Goal: Transaction & Acquisition: Book appointment/travel/reservation

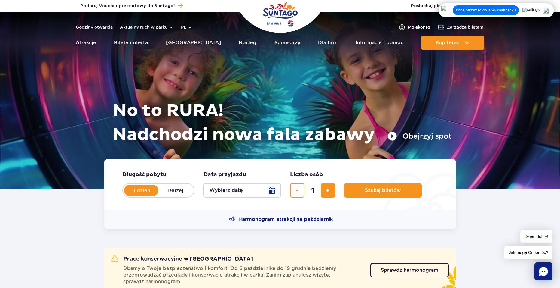
click at [418, 25] on span "Moje konto" at bounding box center [419, 27] width 22 height 6
click at [265, 188] on button "Wybierz datę" at bounding box center [243, 190] width 78 height 14
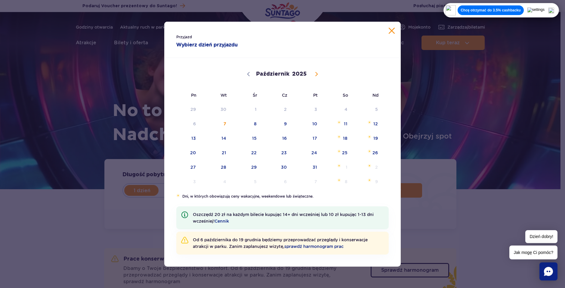
click at [312, 75] on span at bounding box center [316, 74] width 10 height 10
select select "10"
click at [223, 156] on span "18" at bounding box center [216, 153] width 30 height 14
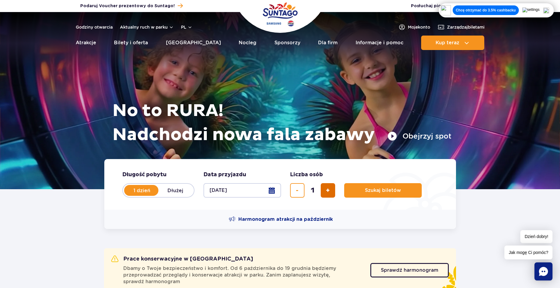
click at [332, 188] on button "dodaj bilet" at bounding box center [328, 190] width 14 height 14
type input "4"
click at [370, 192] on span "Szukaj biletów" at bounding box center [381, 189] width 36 height 5
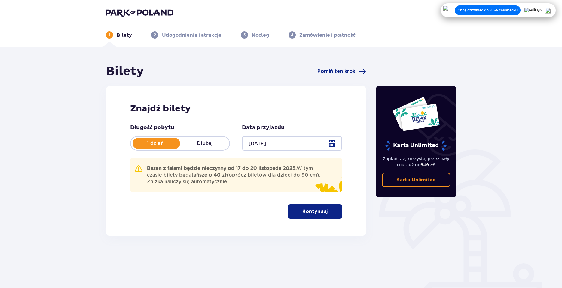
drag, startPoint x: 386, startPoint y: 182, endPoint x: 377, endPoint y: 223, distance: 42.4
click at [377, 223] on div "Karta Unlimited Zapłać raz, korzystaj przez cały rok. Już od 649 zł ! Karta Unl…" at bounding box center [416, 167] width 90 height 207
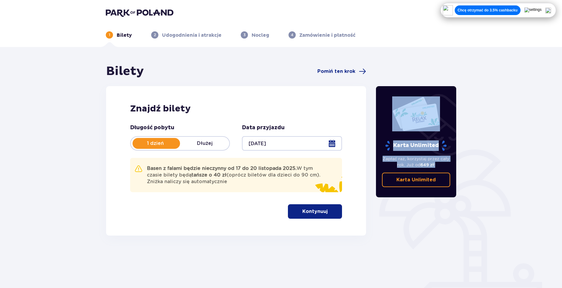
drag, startPoint x: 377, startPoint y: 224, endPoint x: 372, endPoint y: 230, distance: 8.0
click at [372, 230] on div "Bilety Pomiń ten krok Znajdź bilety Długość pobytu 1 dzień Dłużej Data przyjazd…" at bounding box center [281, 167] width 360 height 207
click at [329, 215] on span "button" at bounding box center [328, 211] width 7 height 7
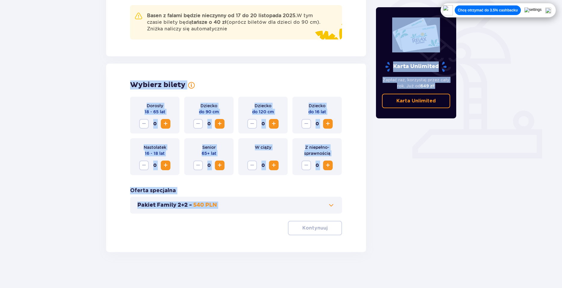
scroll to position [153, 0]
click at [164, 120] on span "Zwiększ" at bounding box center [165, 123] width 7 height 7
click at [167, 124] on span "Zwiększ" at bounding box center [165, 123] width 7 height 7
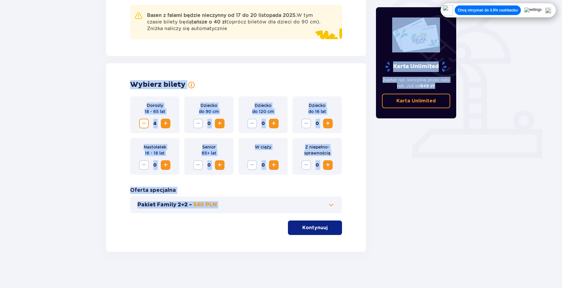
click at [181, 134] on div "Dorosły 18 - 65 lat 4 Dziecko do 90 cm 0 Dziecko do 120 cm 0 Dziecko do 16 lat …" at bounding box center [236, 135] width 212 height 78
click at [305, 230] on p "Kontynuuj" at bounding box center [315, 227] width 25 height 7
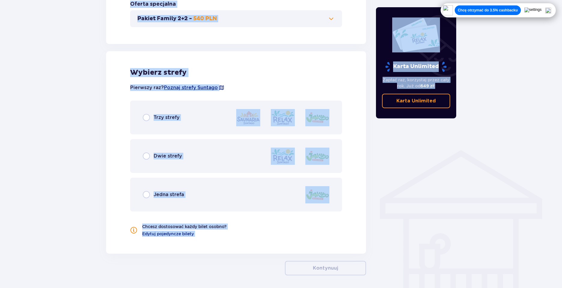
scroll to position [362, 0]
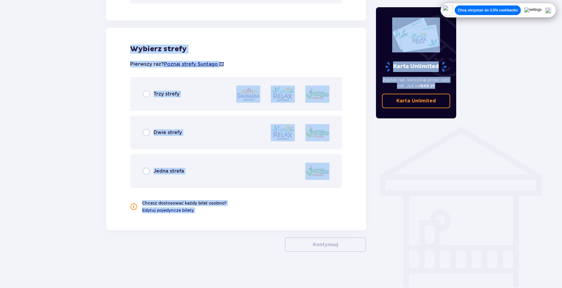
click at [176, 131] on span "Dwie strefy" at bounding box center [168, 132] width 28 height 7
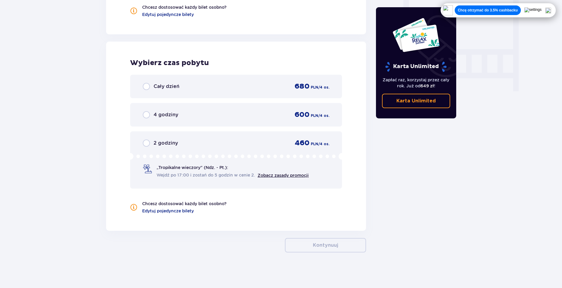
scroll to position [558, 0]
click at [196, 83] on div "Cały dzień 680 PLN / 4 os." at bounding box center [236, 85] width 187 height 9
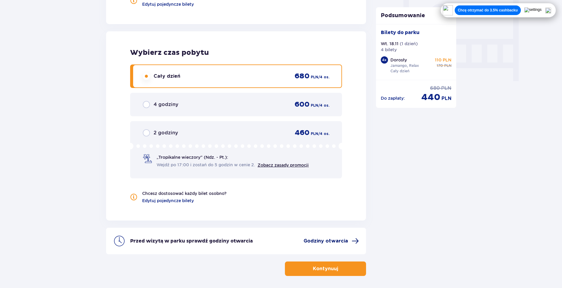
scroll to position [588, 0]
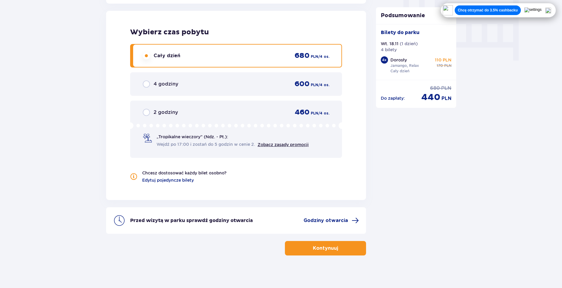
click at [327, 254] on button "Kontynuuj" at bounding box center [325, 248] width 81 height 14
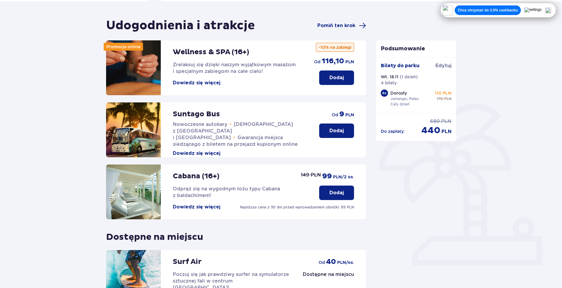
scroll to position [120, 0]
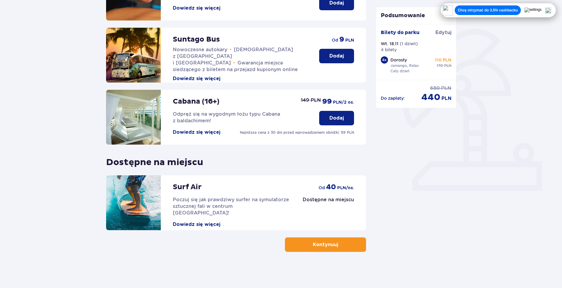
click at [304, 244] on button "Kontynuuj" at bounding box center [325, 244] width 81 height 14
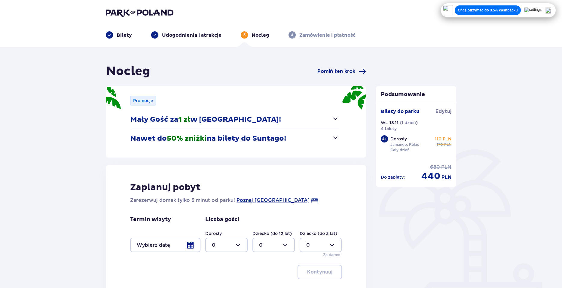
click at [199, 245] on div at bounding box center [165, 244] width 70 height 14
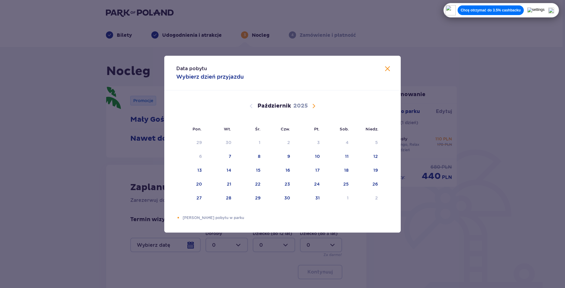
click at [309, 102] on div "Październik 2025" at bounding box center [282, 112] width 199 height 45
click at [311, 105] on span "Następny miesiąc" at bounding box center [313, 105] width 7 height 7
click at [224, 187] on div "18" at bounding box center [220, 183] width 29 height 13
click at [287, 183] on div "20" at bounding box center [287, 184] width 6 height 6
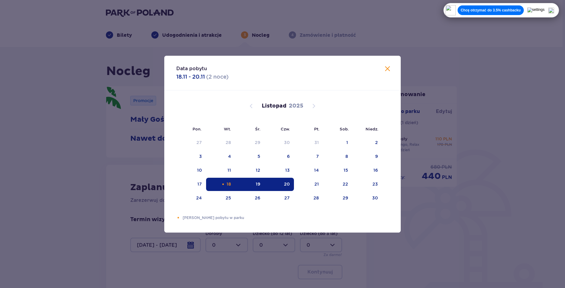
type input "18.11.25 - 20.11.25"
drag, startPoint x: 392, startPoint y: 63, endPoint x: 389, endPoint y: 65, distance: 3.4
click at [391, 63] on div "Nocleg Pomiń ten krok Promocje Mały Gość za 1 zł w Suntago Village! Noc za złot…" at bounding box center [281, 200] width 562 height 306
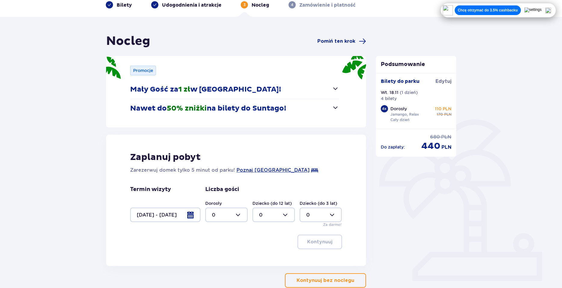
click at [234, 214] on div at bounding box center [226, 214] width 42 height 14
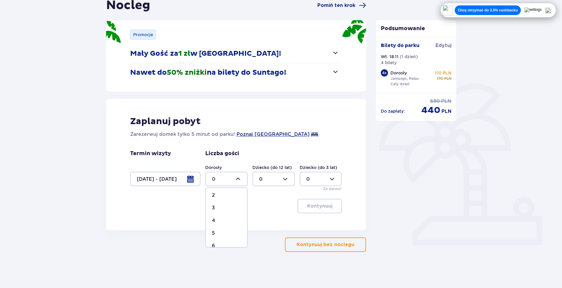
scroll to position [30, 0]
click at [231, 215] on div "4" at bounding box center [226, 217] width 29 height 7
type input "4"
drag, startPoint x: 334, startPoint y: 204, endPoint x: 330, endPoint y: 207, distance: 5.3
click at [333, 204] on span "button" at bounding box center [333, 205] width 7 height 7
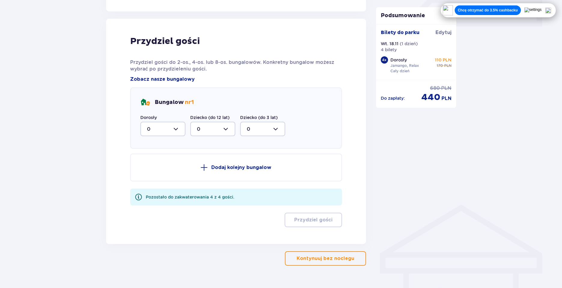
scroll to position [296, 0]
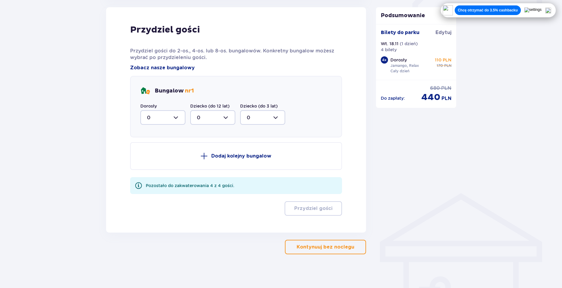
click at [167, 113] on div at bounding box center [162, 117] width 45 height 14
click at [169, 182] on span "4" at bounding box center [163, 186] width 44 height 13
type input "4"
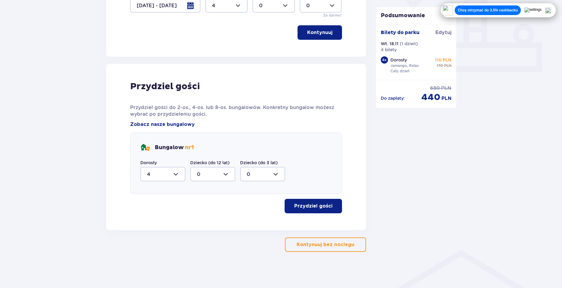
click at [302, 211] on button "Przydziel gości" at bounding box center [313, 205] width 57 height 14
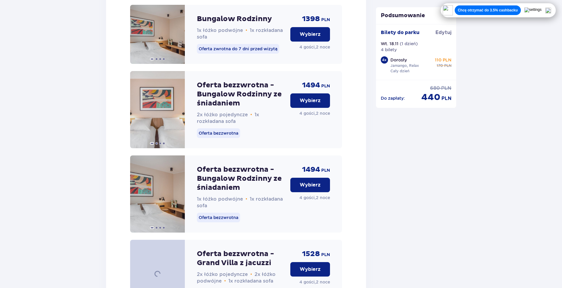
scroll to position [920, 0]
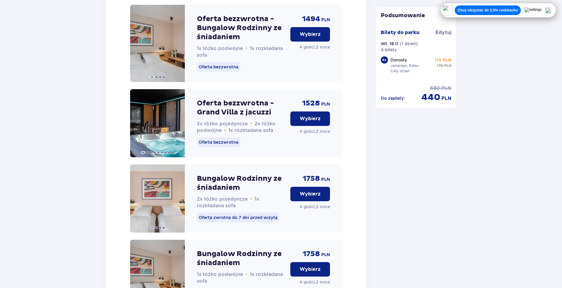
drag, startPoint x: 275, startPoint y: 197, endPoint x: 438, endPoint y: 203, distance: 162.8
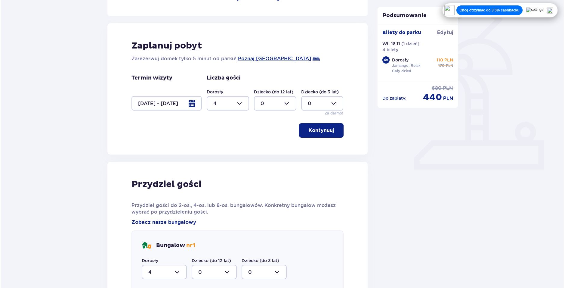
scroll to position [138, 0]
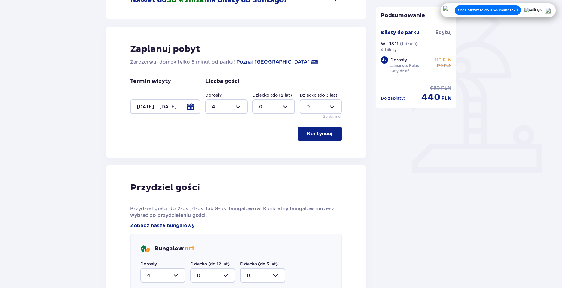
drag, startPoint x: 186, startPoint y: 106, endPoint x: 188, endPoint y: 109, distance: 3.4
click at [188, 109] on div at bounding box center [165, 106] width 70 height 14
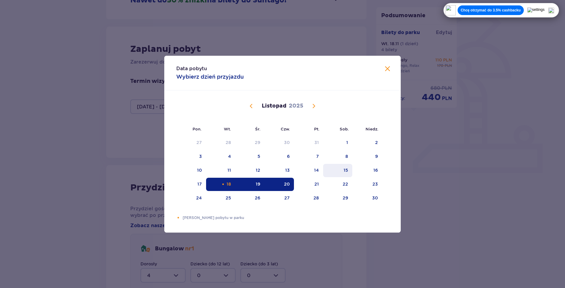
click at [327, 172] on div "15" at bounding box center [337, 170] width 29 height 13
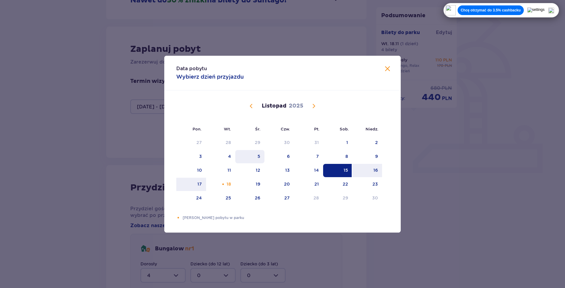
drag, startPoint x: 183, startPoint y: 186, endPoint x: 250, endPoint y: 150, distance: 76.4
click at [183, 186] on div "17" at bounding box center [191, 183] width 30 height 13
type input "15.11.25 - 17.11.25"
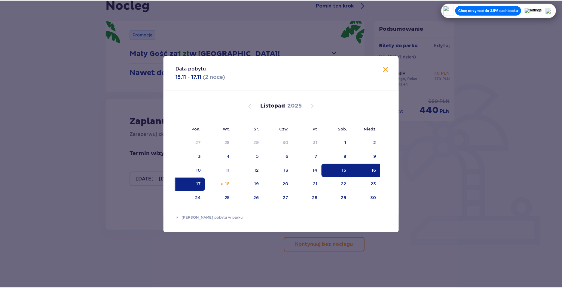
scroll to position [66, 0]
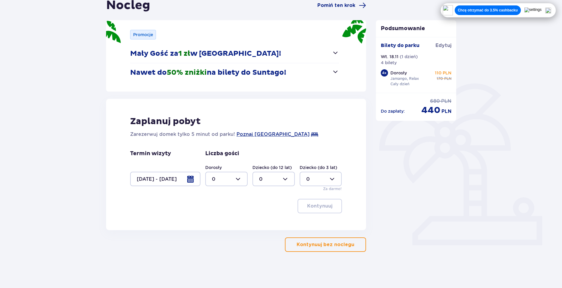
click at [228, 180] on div at bounding box center [226, 178] width 42 height 14
click at [228, 188] on span "0 1 2 3 4 5 6 7 8 9 10 11 12 13 14 15 16 17 18" at bounding box center [226, 217] width 42 height 60
click at [228, 189] on div "4" at bounding box center [226, 187] width 29 height 7
type input "4"
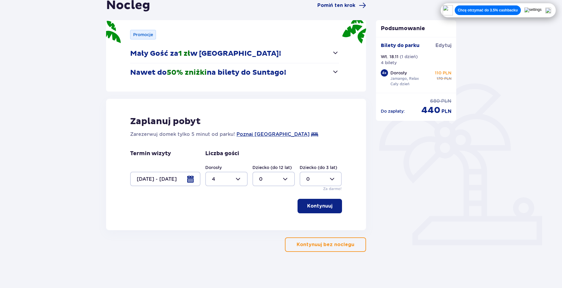
click at [325, 207] on p "Kontynuuj" at bounding box center [319, 205] width 25 height 7
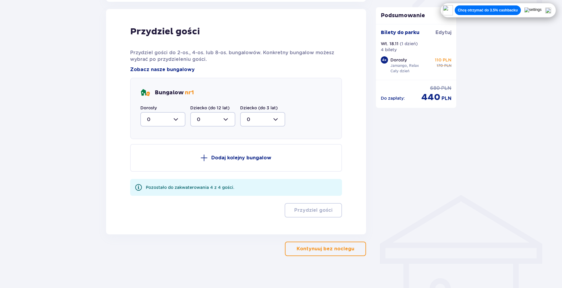
scroll to position [296, 0]
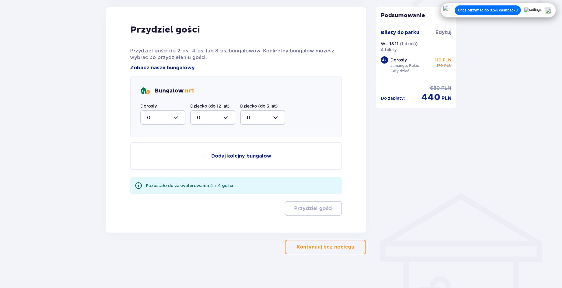
click at [176, 112] on div at bounding box center [162, 117] width 45 height 14
click at [163, 177] on div "4" at bounding box center [163, 176] width 32 height 7
type input "4"
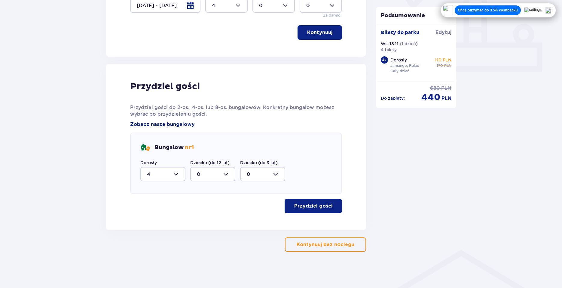
scroll to position [239, 0]
click at [299, 209] on p "Przydziel gości" at bounding box center [313, 205] width 38 height 7
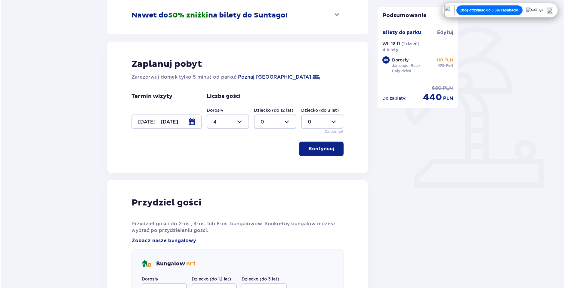
scroll to position [115, 0]
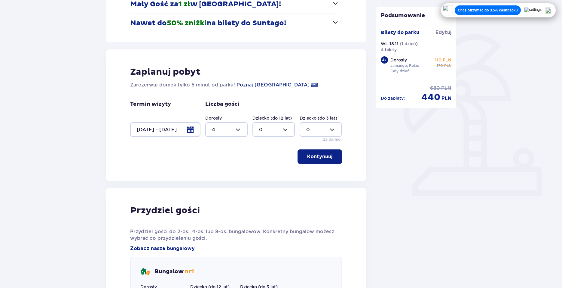
click at [181, 131] on div at bounding box center [165, 129] width 70 height 14
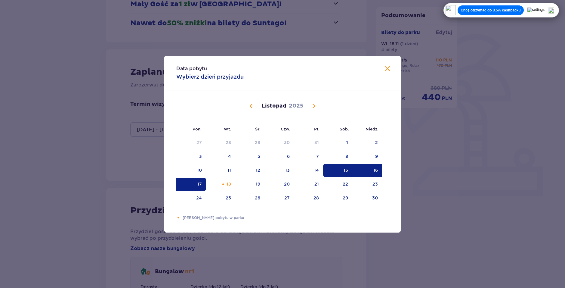
click at [373, 167] on div "16" at bounding box center [367, 170] width 30 height 13
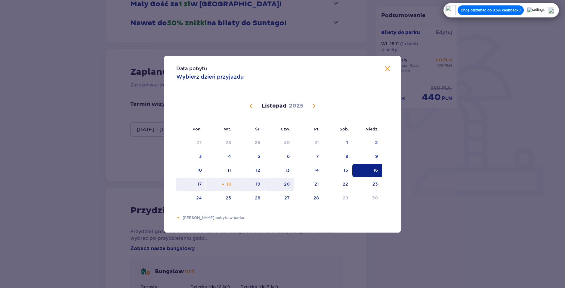
drag, startPoint x: 248, startPoint y: 183, endPoint x: 274, endPoint y: 178, distance: 27.2
click at [249, 180] on div "19" at bounding box center [249, 183] width 29 height 13
type input "16.11.25 - 19.11.25"
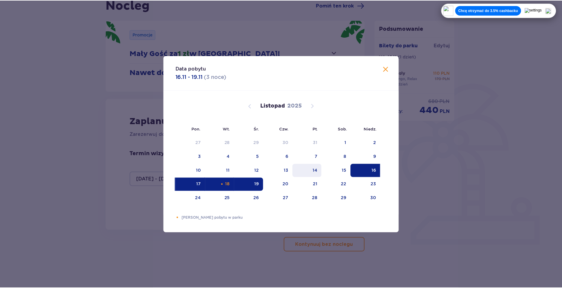
scroll to position [66, 0]
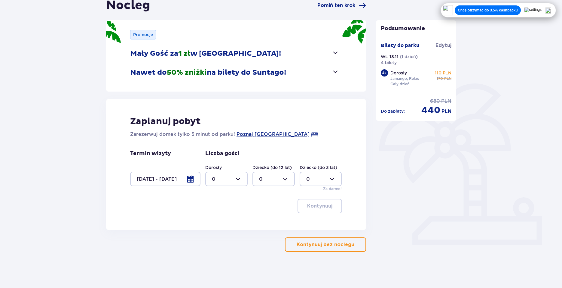
click at [230, 173] on div at bounding box center [226, 178] width 42 height 14
click at [220, 220] on div "4" at bounding box center [226, 217] width 29 height 7
type input "4"
click at [312, 214] on div "Zaplanuj pobyt Zarezerwuj domek tylko 5 minut od parku! Poznaj Suntago Village …" at bounding box center [236, 164] width 260 height 131
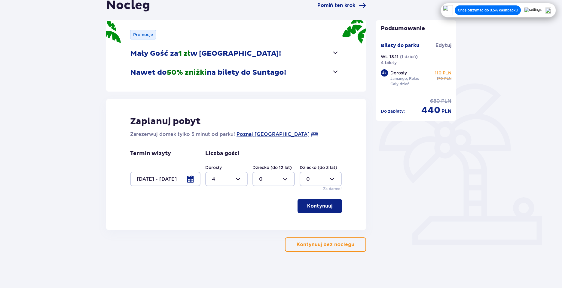
click at [312, 210] on button "Kontynuuj" at bounding box center [320, 205] width 45 height 14
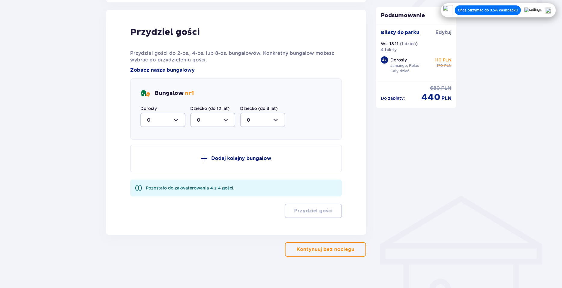
scroll to position [296, 0]
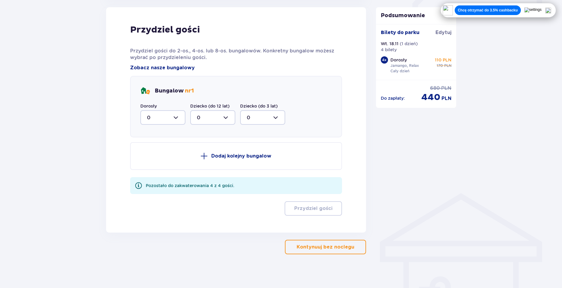
click at [153, 113] on div at bounding box center [162, 117] width 45 height 14
click at [156, 173] on span "4" at bounding box center [163, 176] width 44 height 13
type input "4"
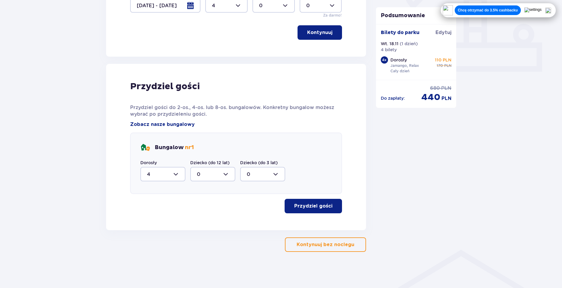
scroll to position [239, 0]
click at [296, 207] on p "Przydziel gości" at bounding box center [313, 205] width 38 height 7
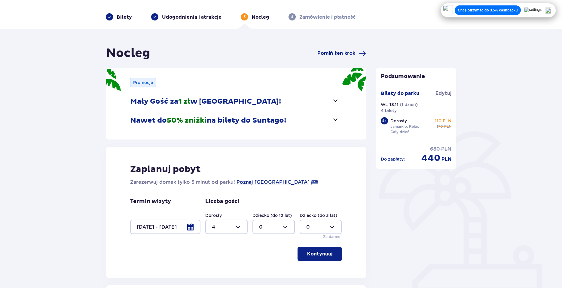
scroll to position [18, 0]
click at [193, 229] on div at bounding box center [165, 227] width 70 height 14
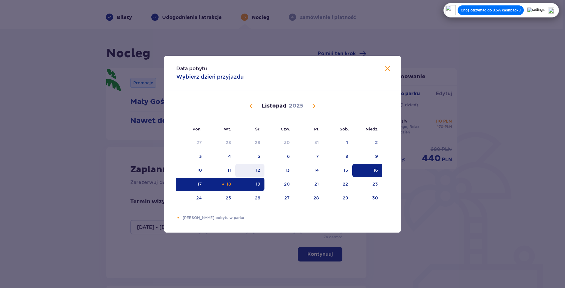
click at [258, 171] on div "12" at bounding box center [258, 170] width 5 height 6
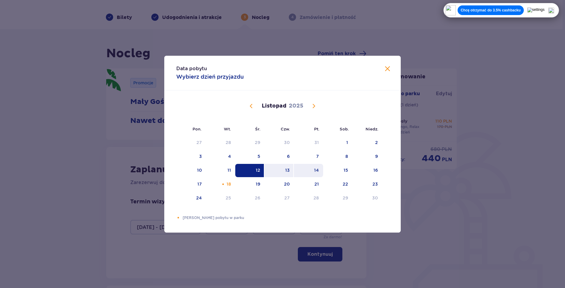
click at [303, 172] on div "14" at bounding box center [308, 170] width 29 height 13
type input "[DATE] - [DATE]"
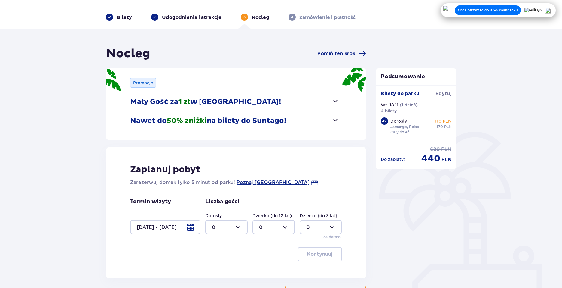
click at [233, 232] on div at bounding box center [226, 227] width 42 height 14
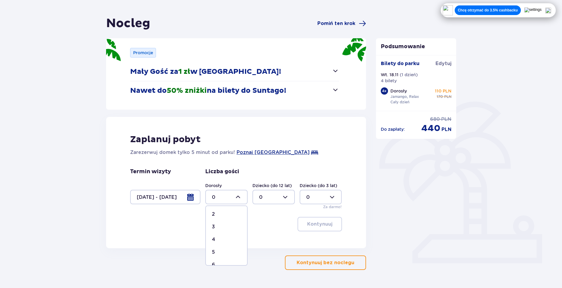
scroll to position [30, 0]
click at [227, 232] on span "4" at bounding box center [226, 235] width 41 height 13
type input "4"
click at [314, 220] on button "Kontynuuj" at bounding box center [320, 224] width 45 height 14
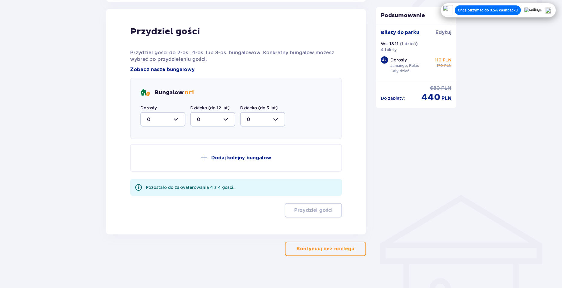
scroll to position [296, 0]
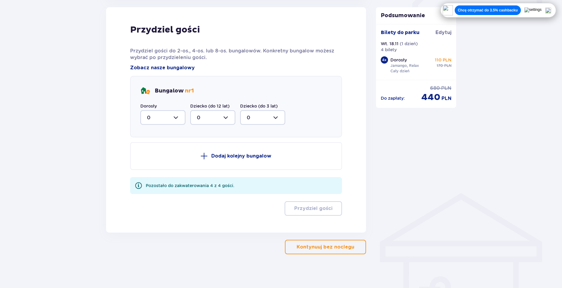
click at [171, 118] on div at bounding box center [162, 117] width 45 height 14
click at [170, 175] on div "4" at bounding box center [163, 176] width 32 height 7
type input "4"
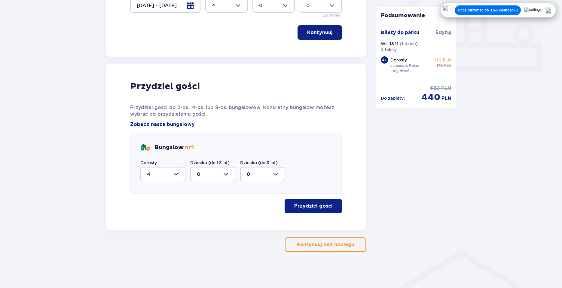
click at [306, 208] on p "Przydziel gości" at bounding box center [313, 205] width 38 height 7
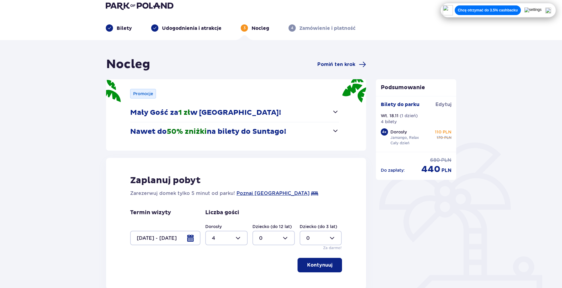
scroll to position [0, 0]
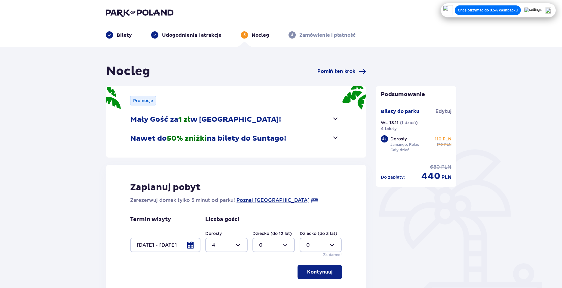
click at [159, 11] on img at bounding box center [140, 12] width 68 height 8
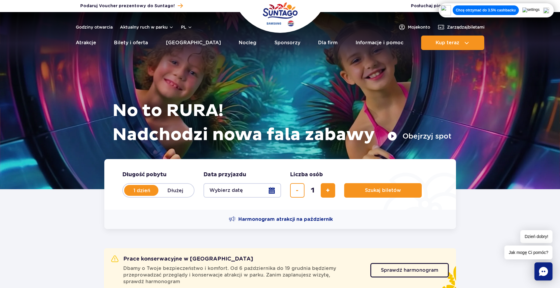
click at [153, 103] on h1 "No to RURA! Nadchodzi nowa fala zabawy" at bounding box center [281, 123] width 339 height 48
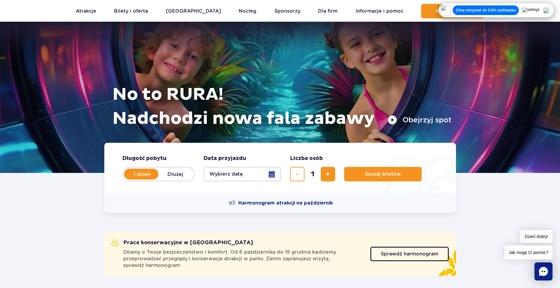
scroll to position [30, 0]
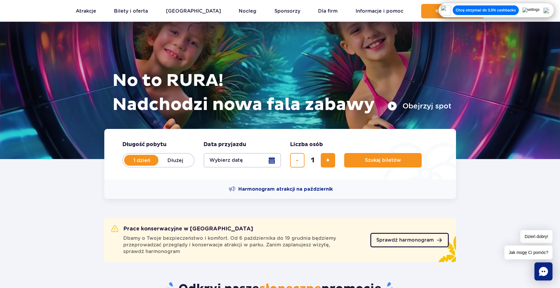
click at [395, 241] on span "Sprawdź harmonogram" at bounding box center [405, 239] width 57 height 5
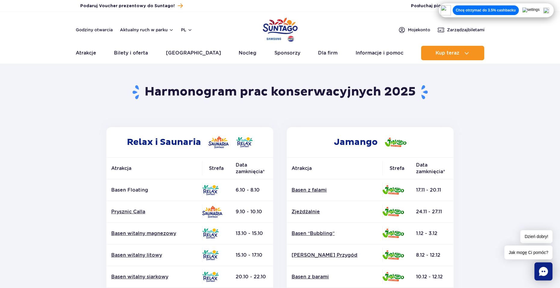
drag, startPoint x: 475, startPoint y: 161, endPoint x: 480, endPoint y: 159, distance: 5.1
click at [480, 159] on section "Powrót do strony głównej Harmonogram prac konserwacyjnych 2025 Relax i Saunaria…" at bounding box center [280, 280] width 560 height 431
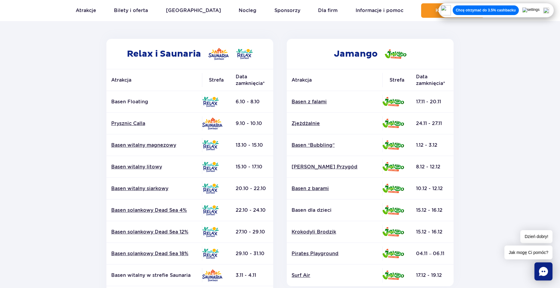
scroll to position [90, 0]
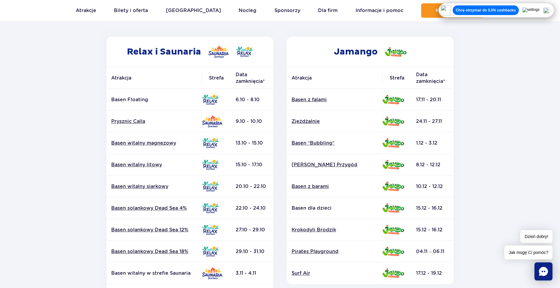
click at [426, 233] on td "15.12 - 16.12" at bounding box center [432, 230] width 42 height 22
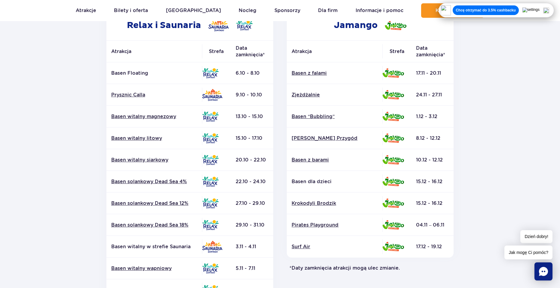
scroll to position [120, 0]
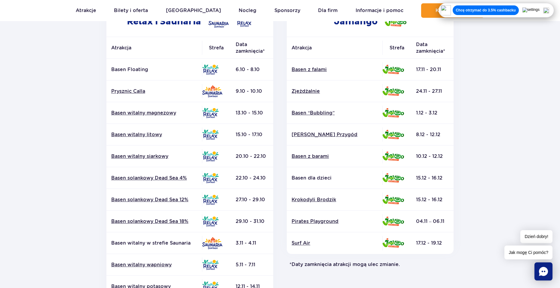
click at [418, 237] on td "17.12 - 19.12" at bounding box center [432, 243] width 42 height 22
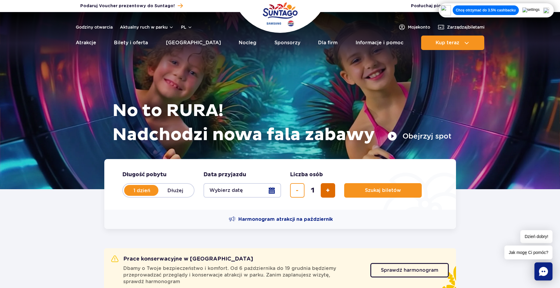
click at [323, 186] on button "dodaj bilet" at bounding box center [328, 190] width 14 height 14
type input "4"
click at [400, 192] on span "Planowanie wizyty w Park of Poland" at bounding box center [402, 189] width 5 height 5
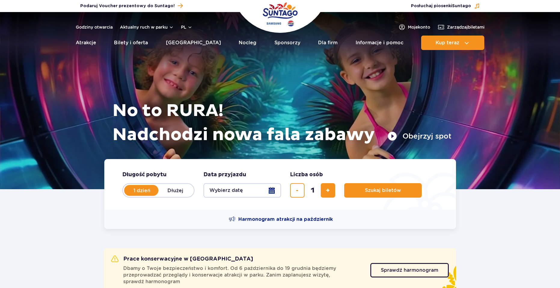
click at [274, 190] on button "Wybierz datę" at bounding box center [243, 190] width 78 height 14
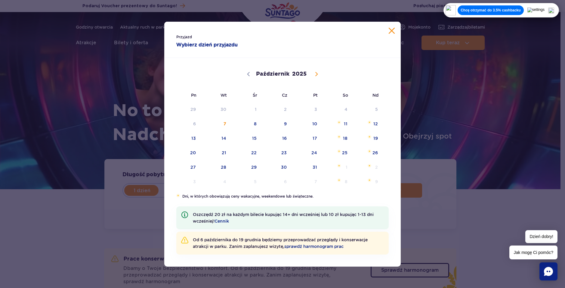
click at [310, 75] on div "Październik Listopad Grudzień 2025" at bounding box center [282, 73] width 212 height 30
click at [315, 75] on icon at bounding box center [316, 74] width 2 height 4
select select "10"
drag, startPoint x: 248, startPoint y: 143, endPoint x: 256, endPoint y: 140, distance: 8.2
click at [248, 143] on span "12" at bounding box center [246, 138] width 30 height 14
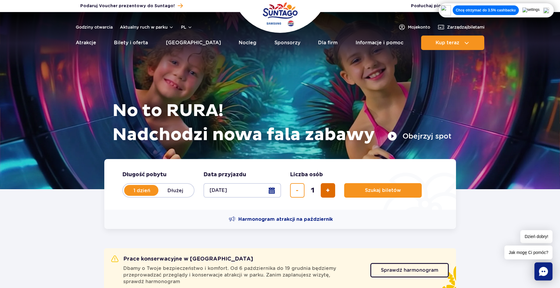
click at [325, 192] on button "dodaj bilet" at bounding box center [328, 190] width 14 height 14
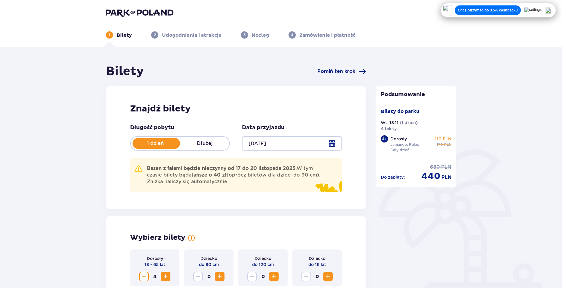
click at [292, 146] on div at bounding box center [292, 143] width 100 height 14
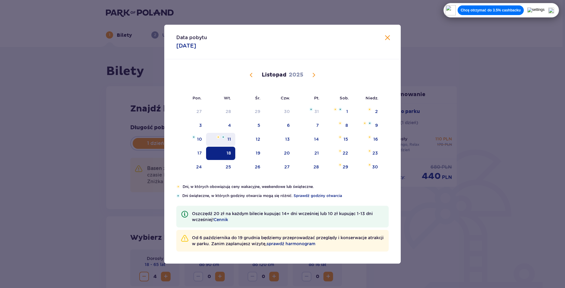
click at [225, 139] on div "11" at bounding box center [220, 139] width 29 height 13
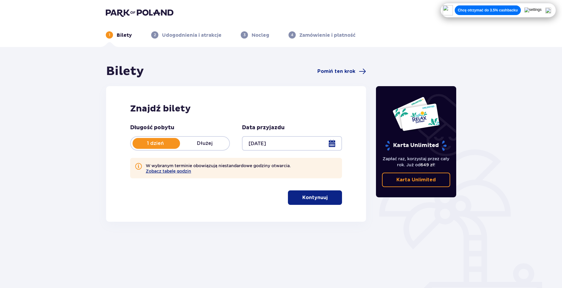
click at [253, 139] on div at bounding box center [292, 143] width 100 height 14
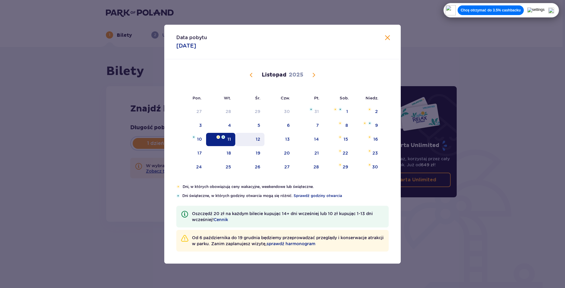
click at [246, 143] on div "12" at bounding box center [249, 139] width 29 height 13
type input "[DATE]"
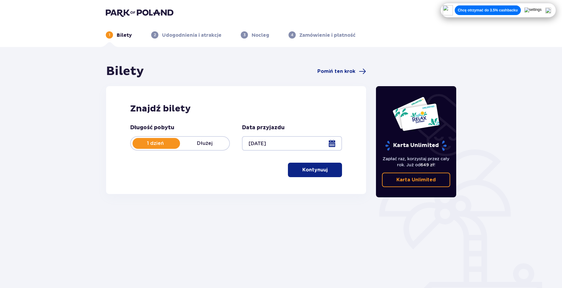
click at [308, 165] on button "Kontynuuj" at bounding box center [315, 169] width 54 height 14
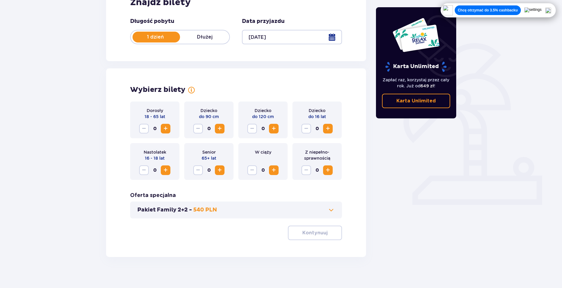
scroll to position [111, 0]
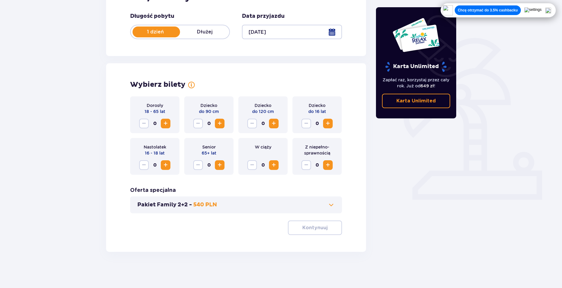
click at [169, 130] on div "Dorosły 18 - 65 lat 0" at bounding box center [154, 114] width 49 height 37
click at [166, 125] on span "Zwiększ" at bounding box center [165, 123] width 7 height 7
click at [168, 125] on span "Zwiększ" at bounding box center [165, 123] width 7 height 7
click at [167, 164] on span "Zwiększ" at bounding box center [165, 164] width 7 height 7
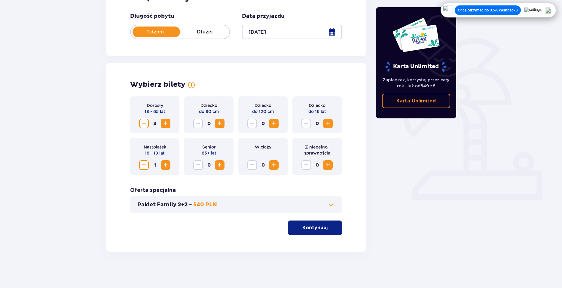
click at [309, 226] on p "Kontynuuj" at bounding box center [315, 227] width 25 height 7
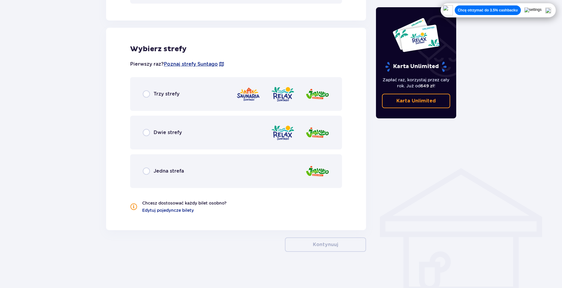
click at [177, 137] on div "Dwie strefy" at bounding box center [236, 132] width 212 height 34
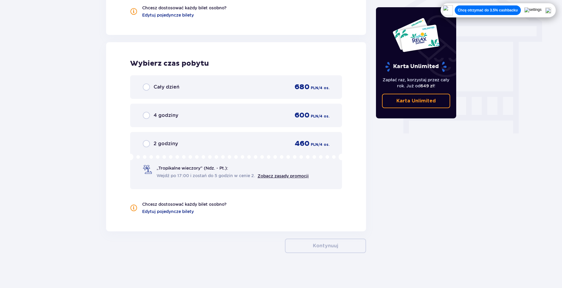
scroll to position [517, 0]
click at [158, 85] on span "Cały dzień" at bounding box center [167, 85] width 26 height 7
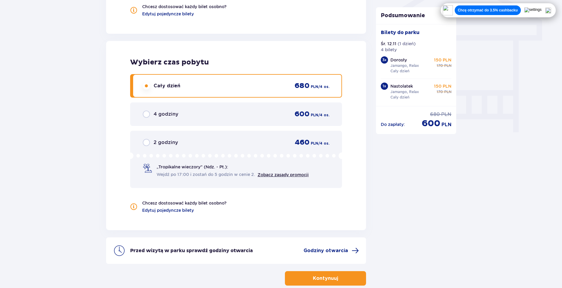
click at [290, 68] on div "Wybierz czas pobytu Cały dzień 680 PLN / 4 os. 4 godziny 600 PLN / 4 os. 2 godz…" at bounding box center [236, 135] width 260 height 189
click at [316, 274] on button "Kontynuuj" at bounding box center [325, 278] width 81 height 14
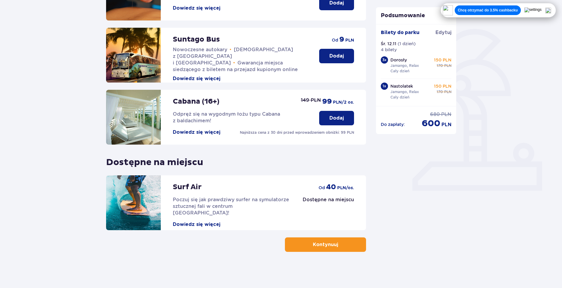
click at [305, 247] on button "Kontynuuj" at bounding box center [325, 244] width 81 height 14
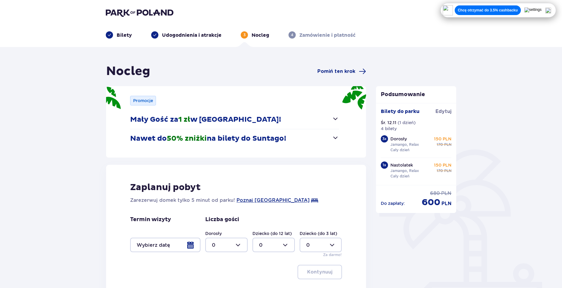
click at [168, 241] on div at bounding box center [165, 244] width 70 height 14
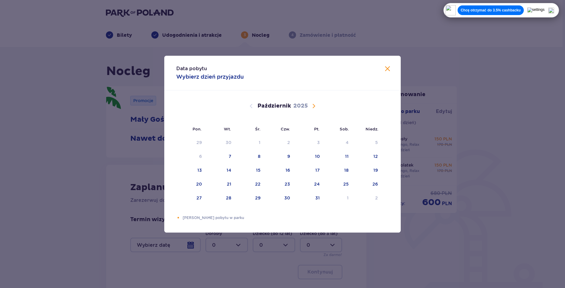
click at [312, 104] on span "Następny miesiąc" at bounding box center [313, 105] width 7 height 7
click at [253, 168] on div "12" at bounding box center [249, 170] width 29 height 13
click at [309, 169] on div "14" at bounding box center [308, 170] width 29 height 13
type input "[DATE] - [DATE]"
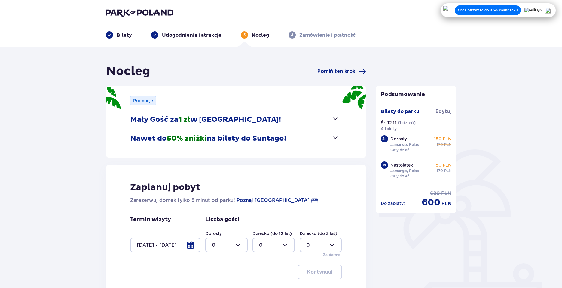
click at [234, 246] on div at bounding box center [226, 244] width 42 height 14
click at [235, 205] on div "4" at bounding box center [226, 206] width 29 height 7
type input "4"
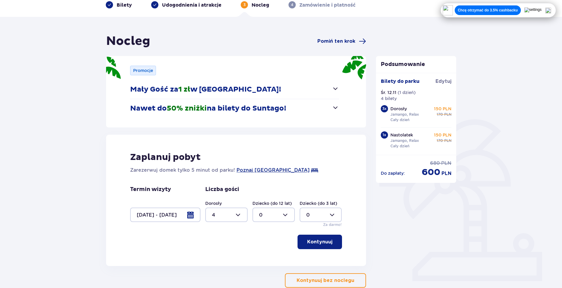
click at [334, 242] on span "button" at bounding box center [333, 241] width 7 height 7
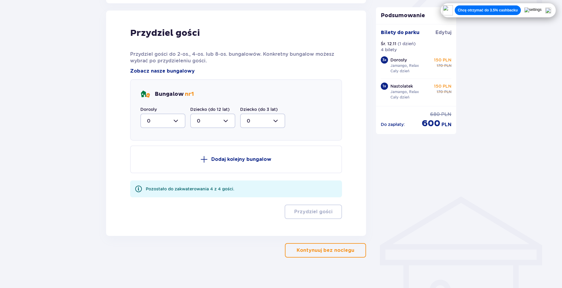
scroll to position [296, 0]
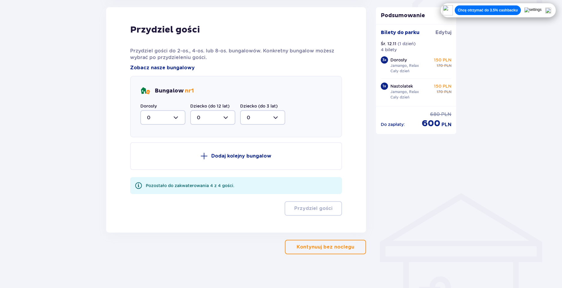
click at [177, 114] on div at bounding box center [162, 117] width 45 height 14
click at [157, 183] on div "4" at bounding box center [163, 186] width 32 height 7
type input "4"
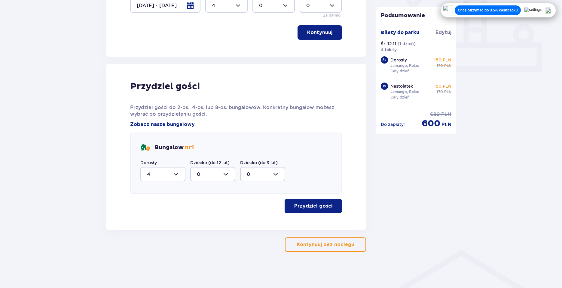
scroll to position [239, 0]
click at [333, 201] on button "Przydziel gości" at bounding box center [313, 205] width 57 height 14
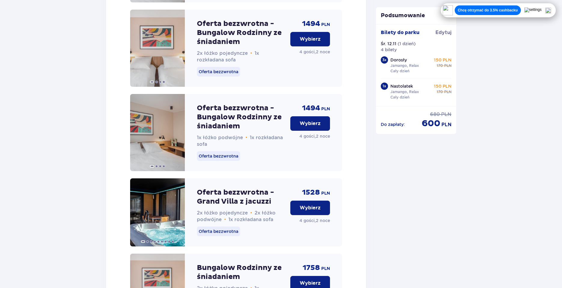
scroll to position [860, 0]
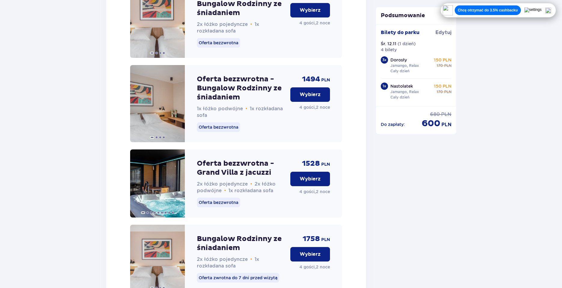
click at [315, 186] on button "Wybierz" at bounding box center [311, 178] width 40 height 14
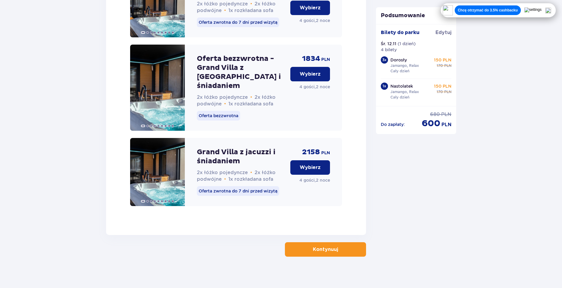
scroll to position [1258, 0]
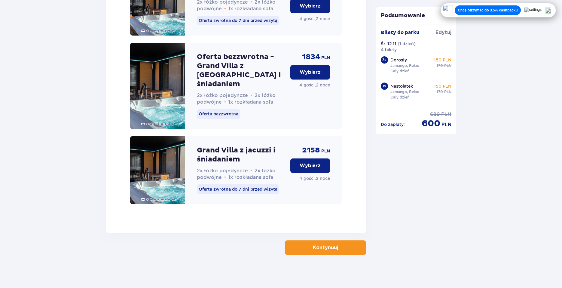
click at [339, 244] on span "button" at bounding box center [339, 247] width 7 height 7
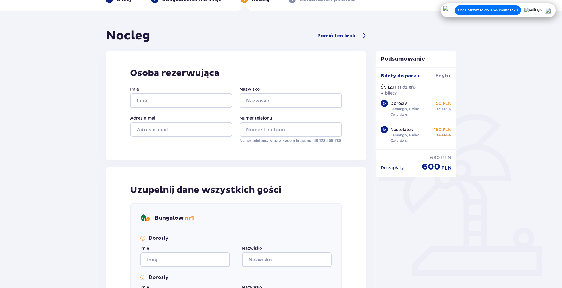
scroll to position [30, 0]
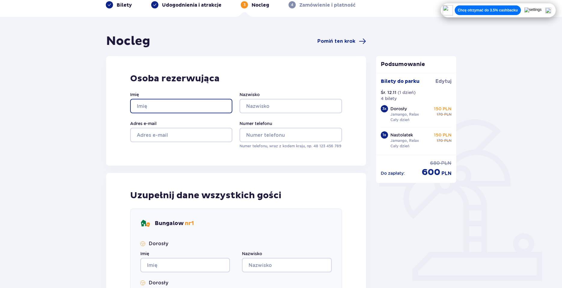
drag, startPoint x: 208, startPoint y: 105, endPoint x: 216, endPoint y: 107, distance: 8.0
click at [208, 105] on input "Imię" at bounding box center [181, 106] width 102 height 14
type input "Szymon"
drag, startPoint x: 331, startPoint y: 97, endPoint x: 320, endPoint y: 107, distance: 15.1
click at [323, 106] on div "Nazwisko" at bounding box center [291, 102] width 102 height 22
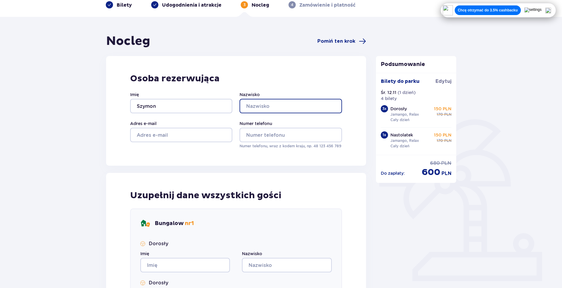
drag, startPoint x: 315, startPoint y: 109, endPoint x: 311, endPoint y: 111, distance: 4.9
click at [315, 109] on input "Nazwisko" at bounding box center [291, 106] width 102 height 14
type input "Dzikiel"
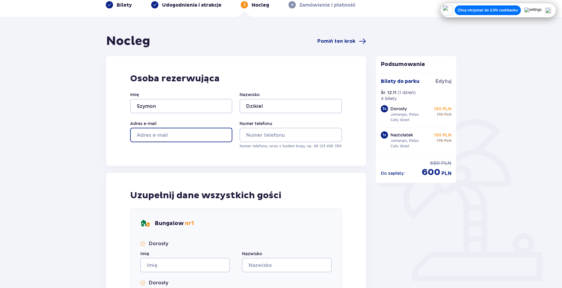
drag, startPoint x: 198, startPoint y: 137, endPoint x: 194, endPoint y: 140, distance: 4.9
click at [198, 137] on input "Adres e-mail" at bounding box center [181, 135] width 102 height 14
type input "[EMAIL_ADDRESS][DOMAIN_NAME]"
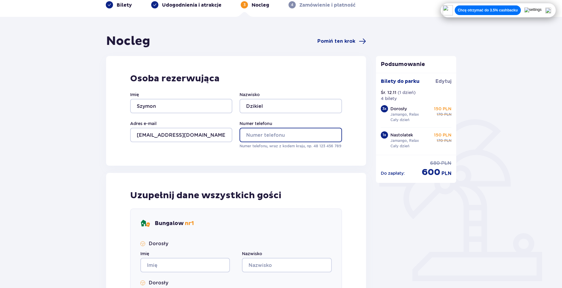
click at [269, 138] on input "Numer telefonu" at bounding box center [291, 135] width 102 height 14
type input "739204401"
click at [169, 256] on div "Imię" at bounding box center [185, 261] width 90 height 22
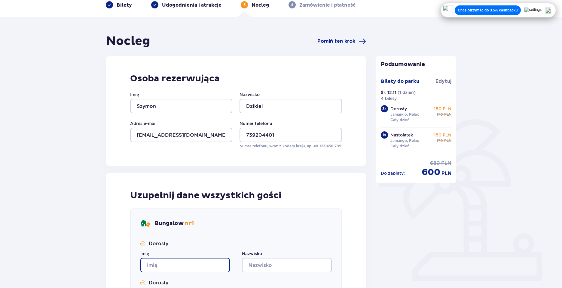
click at [166, 266] on input "Imię" at bounding box center [185, 264] width 90 height 14
type input "Szymon"
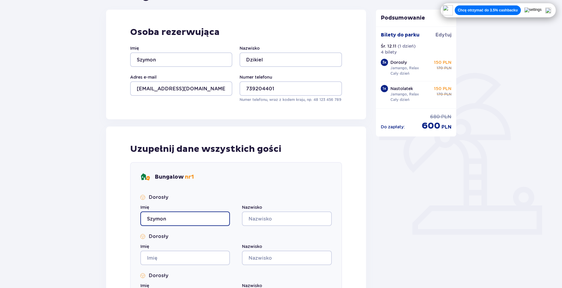
scroll to position [90, 0]
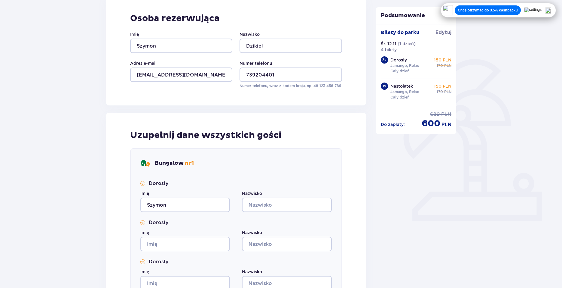
click at [274, 208] on div "Dorosły Imię Szymon Nazwisko Dorosły Imię Nazwisko Dorosły Imię Nazwisko Dorosł…" at bounding box center [236, 254] width 192 height 149
click at [275, 205] on input "Nazwisko" at bounding box center [287, 204] width 90 height 14
type input "gddgdgdfg"
drag, startPoint x: 216, startPoint y: 239, endPoint x: 208, endPoint y: 248, distance: 12.1
click at [216, 239] on input "Imię" at bounding box center [185, 243] width 90 height 14
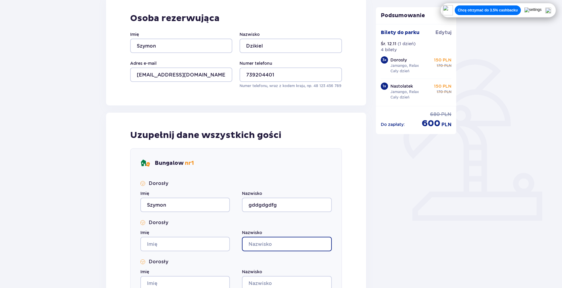
click at [271, 244] on input "Nazwisko" at bounding box center [287, 243] width 90 height 14
type input "dfgdgdgd"
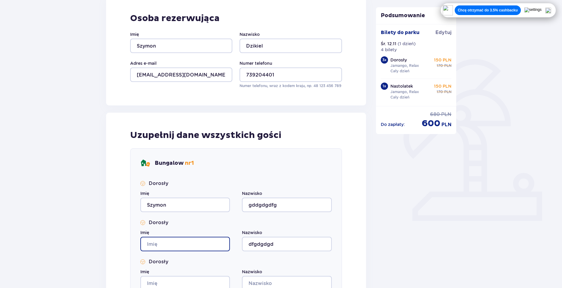
click at [173, 242] on input "Imię" at bounding box center [185, 243] width 90 height 14
type input "dfgdgdfgd"
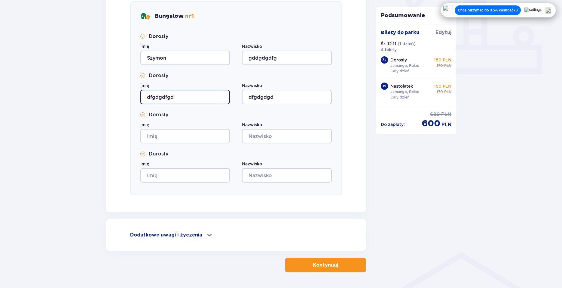
scroll to position [241, 0]
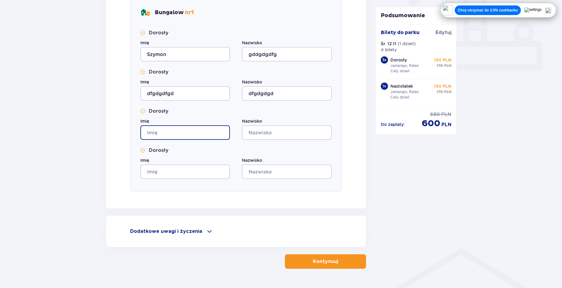
click at [215, 128] on input "Imię" at bounding box center [185, 132] width 90 height 14
click at [278, 133] on input "Nazwisko" at bounding box center [287, 132] width 90 height 14
type input "gdgdgdf"
click at [221, 136] on input "Imię" at bounding box center [185, 132] width 90 height 14
type input "dgdgd"
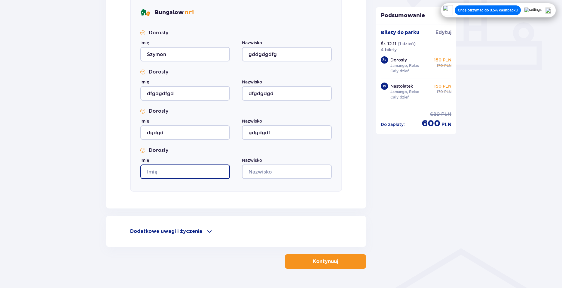
click at [187, 166] on input "Imię" at bounding box center [185, 171] width 90 height 14
type input "dgdgdg"
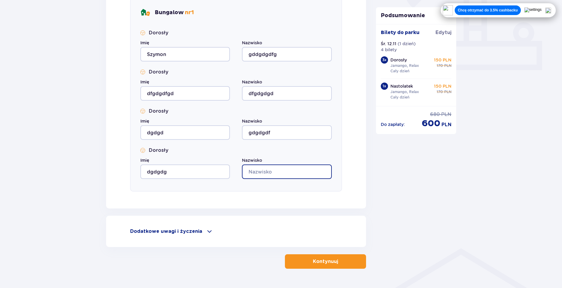
click at [256, 173] on input "Nazwisko" at bounding box center [287, 171] width 90 height 14
type input "dfgdgdg"
click at [186, 229] on p "Dodatkowe uwagi i życzenia" at bounding box center [166, 231] width 72 height 7
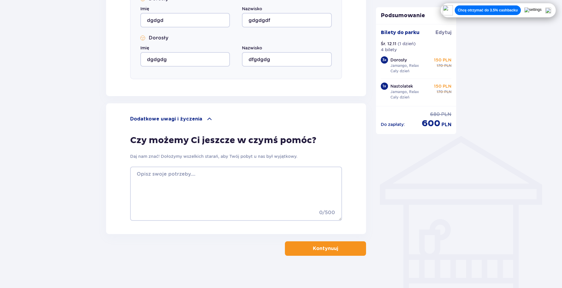
scroll to position [357, 0]
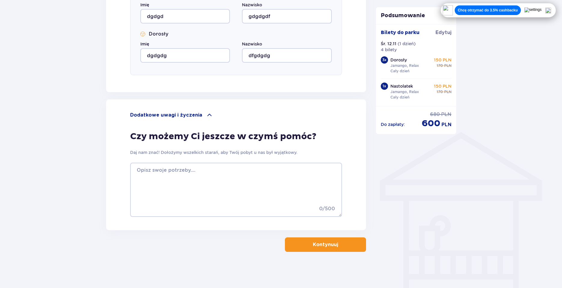
click at [180, 117] on p "Dodatkowe uwagi i życzenia" at bounding box center [166, 115] width 72 height 7
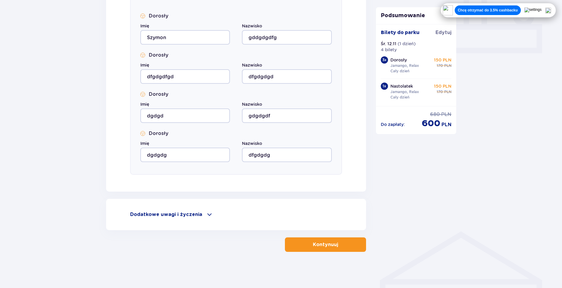
scroll to position [257, 0]
click at [340, 241] on span "button" at bounding box center [339, 244] width 7 height 7
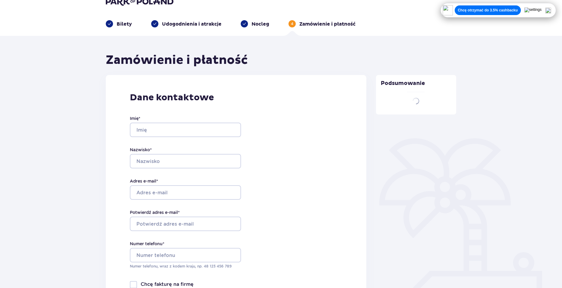
scroll to position [5, 0]
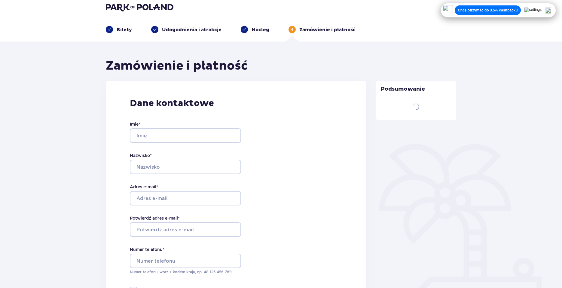
type input "Szymon"
type input "Dzikiel"
type input "[EMAIL_ADDRESS][DOMAIN_NAME]"
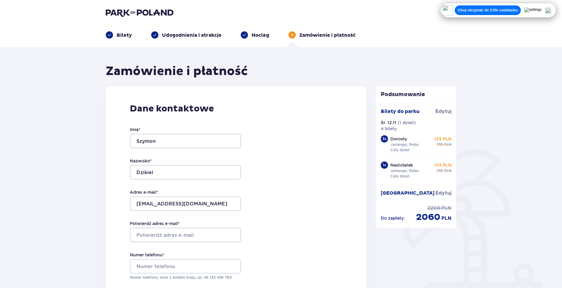
click at [428, 217] on span "2060" at bounding box center [428, 216] width 24 height 11
click at [518, 8] on p "Chcę otrzymać do 3.5% cashbacku" at bounding box center [488, 10] width 60 height 5
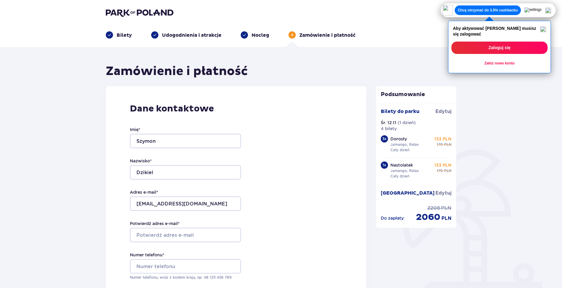
click at [521, 62] on button "Załóż nowe konto" at bounding box center [500, 63] width 96 height 13
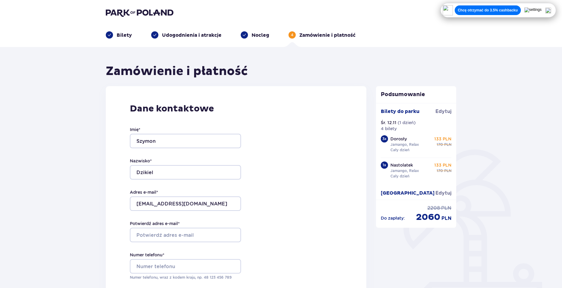
click at [504, 9] on p "Chcę otrzymać do 3.5% cashbacku" at bounding box center [488, 10] width 60 height 5
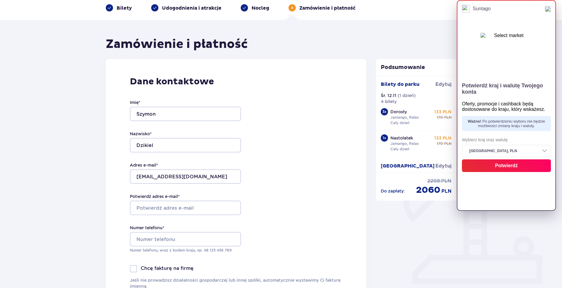
scroll to position [30, 0]
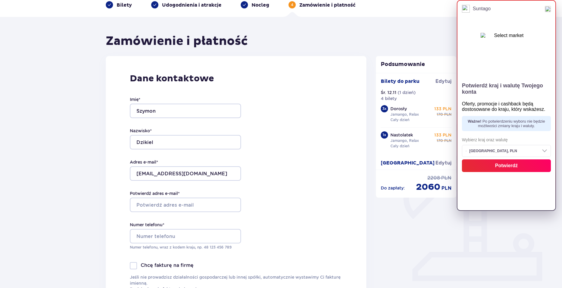
click at [528, 172] on button "Potwierdź" at bounding box center [506, 165] width 89 height 13
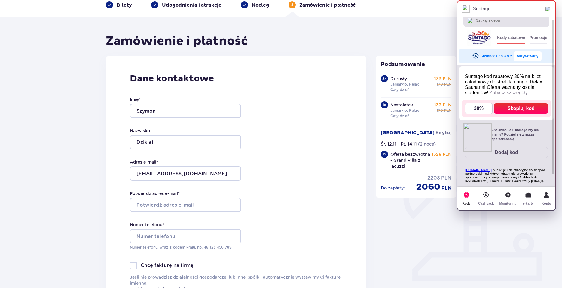
scroll to position [0, 0]
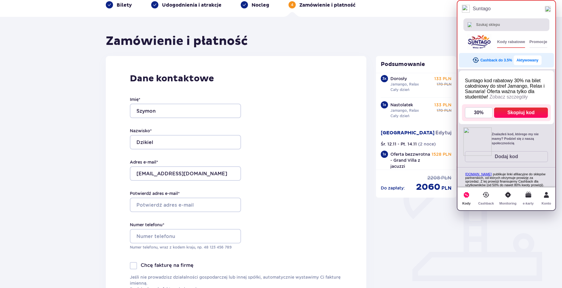
click at [492, 199] on icon at bounding box center [486, 194] width 13 height 13
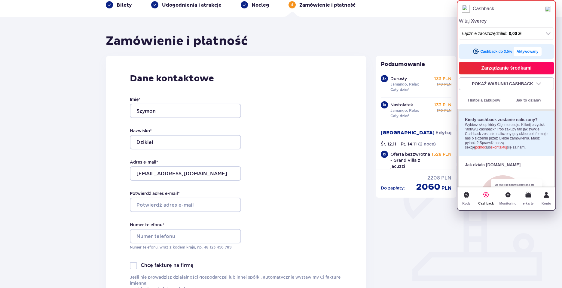
click at [531, 53] on button "Aktywowany" at bounding box center [528, 52] width 28 height 10
click at [551, 6] on img at bounding box center [548, 9] width 6 height 6
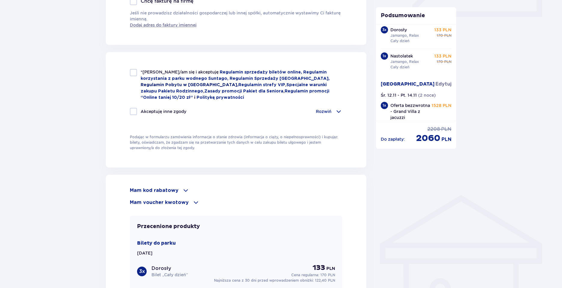
scroll to position [285, 0]
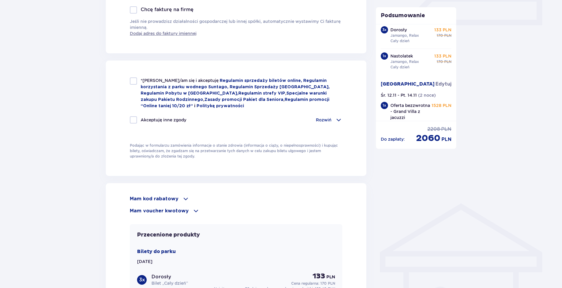
click at [185, 81] on span "*Zapoznałem/am się i akceptuję" at bounding box center [180, 80] width 79 height 5
checkbox input "true"
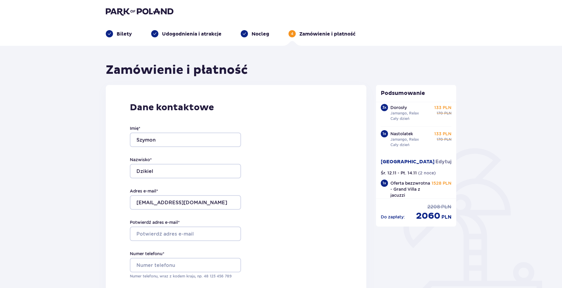
scroll to position [0, 0]
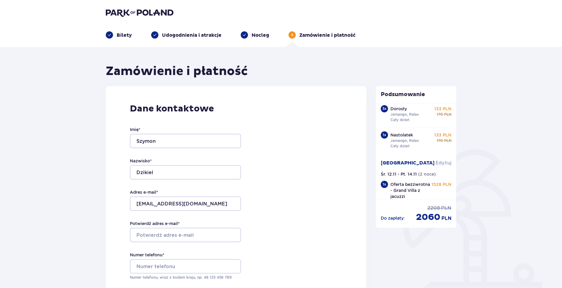
click at [444, 160] on span "Edytuj" at bounding box center [444, 162] width 16 height 7
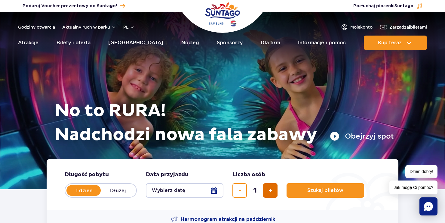
click at [274, 188] on button "dodaj bilet" at bounding box center [270, 190] width 14 height 14
click at [275, 188] on button "dodaj bilet" at bounding box center [270, 190] width 14 height 14
click at [276, 189] on button "dodaj bilet" at bounding box center [270, 190] width 14 height 14
type input "4"
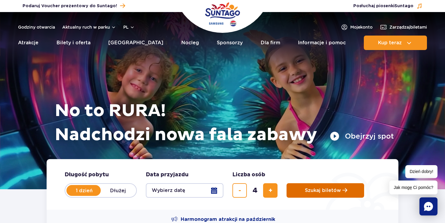
click at [303, 190] on button "Szukaj biletów" at bounding box center [326, 190] width 78 height 14
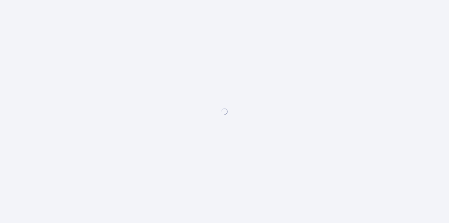
drag, startPoint x: 99, startPoint y: 61, endPoint x: 115, endPoint y: 65, distance: 15.9
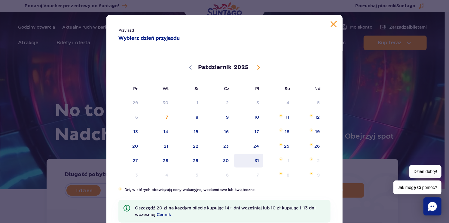
click at [248, 158] on span "31" at bounding box center [249, 160] width 30 height 14
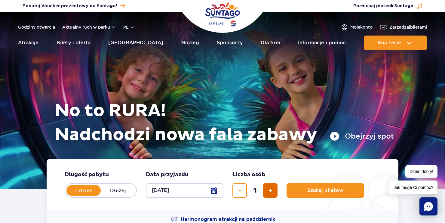
click at [275, 192] on button "dodaj bilet" at bounding box center [270, 190] width 14 height 14
click at [274, 191] on button "dodaj bilet" at bounding box center [270, 190] width 14 height 14
drag, startPoint x: 232, startPoint y: 188, endPoint x: 236, endPoint y: 186, distance: 4.9
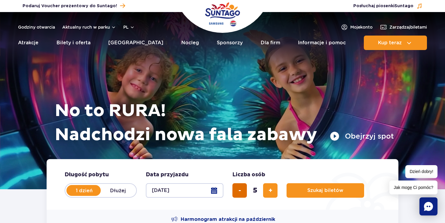
click at [232, 188] on form "Długość pobytu długość pobytu w hero 1 dzień Dłużej Data przyjazdu data przyjaz…" at bounding box center [223, 184] width 352 height 51
click at [240, 190] on span "usuń bilet" at bounding box center [239, 190] width 3 height 0
type input "4"
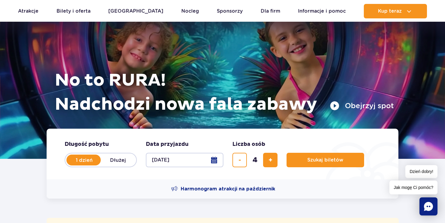
scroll to position [30, 0]
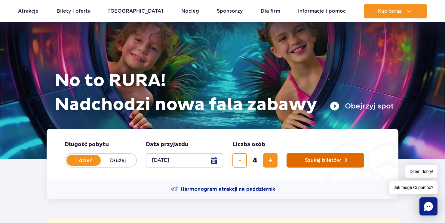
click at [343, 160] on span "Planowanie wizyty w Park of Poland" at bounding box center [345, 159] width 5 height 5
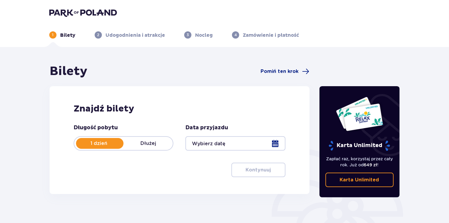
type input "[DATE]"
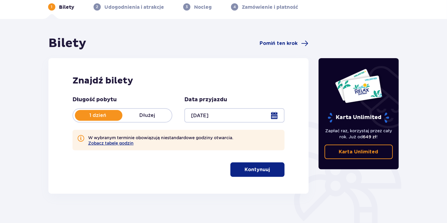
scroll to position [30, 0]
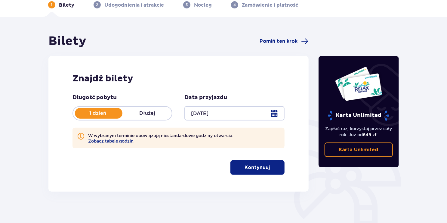
click at [273, 172] on button "Kontynuuj" at bounding box center [257, 167] width 54 height 14
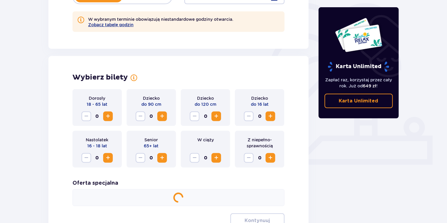
scroll to position [195, 0]
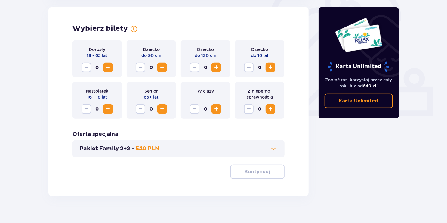
click at [114, 64] on div "Dorosły 18 - 65 lat 0" at bounding box center [96, 58] width 49 height 37
click at [106, 64] on span "Zwiększ" at bounding box center [107, 67] width 7 height 7
click at [105, 65] on span "Zwiększ" at bounding box center [107, 67] width 7 height 7
drag, startPoint x: 108, startPoint y: 106, endPoint x: 129, endPoint y: 113, distance: 21.9
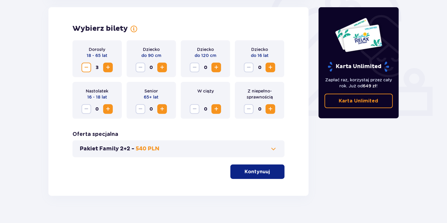
click at [108, 106] on span "Zwiększ" at bounding box center [107, 108] width 7 height 7
click at [256, 174] on p "Kontynuuj" at bounding box center [257, 171] width 25 height 7
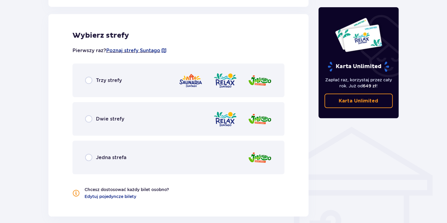
click at [104, 130] on div "Dwie strefy" at bounding box center [178, 119] width 212 height 34
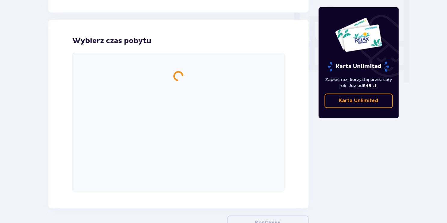
scroll to position [571, 0]
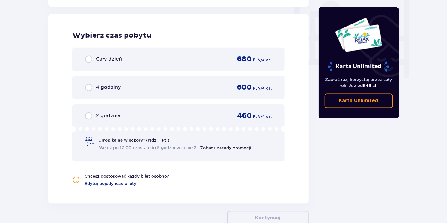
click at [146, 62] on div "Cały dzień 680 PLN / 4 os." at bounding box center [178, 58] width 187 height 9
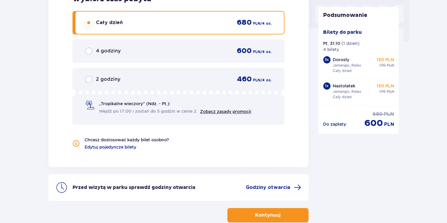
scroll to position [642, 0]
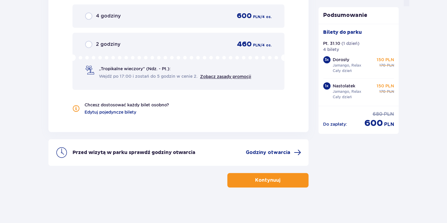
click at [288, 184] on button "Kontynuuj" at bounding box center [267, 180] width 81 height 14
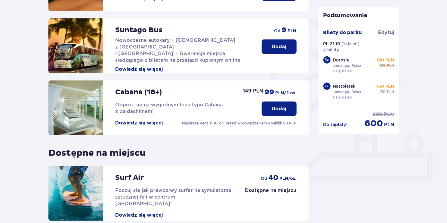
scroll to position [150, 0]
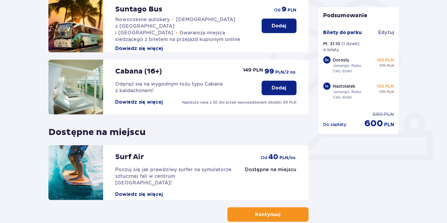
drag, startPoint x: 278, startPoint y: 220, endPoint x: 273, endPoint y: 218, distance: 5.4
click at [276, 220] on button "Kontynuuj" at bounding box center [267, 214] width 81 height 14
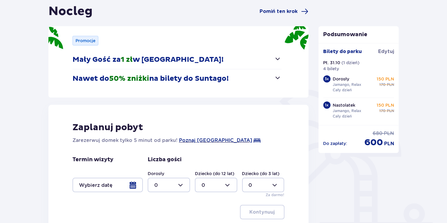
scroll to position [61, 0]
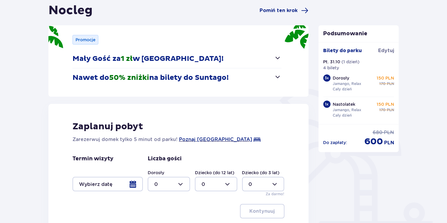
click at [129, 186] on div at bounding box center [107, 184] width 70 height 14
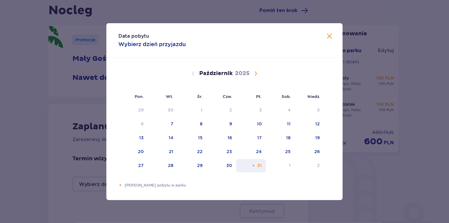
click at [257, 166] on div "31" at bounding box center [251, 165] width 30 height 13
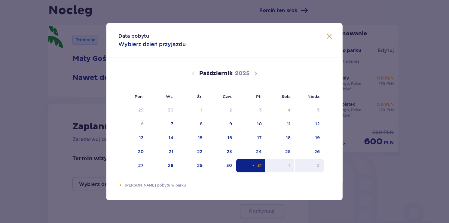
click at [315, 169] on div "2" at bounding box center [309, 165] width 29 height 13
type input "[DATE] - [DATE]"
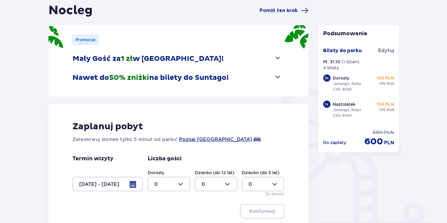
click at [169, 189] on div at bounding box center [169, 184] width 42 height 14
click at [180, 143] on div "4" at bounding box center [168, 145] width 29 height 7
type input "4"
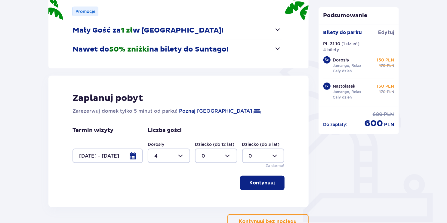
scroll to position [91, 0]
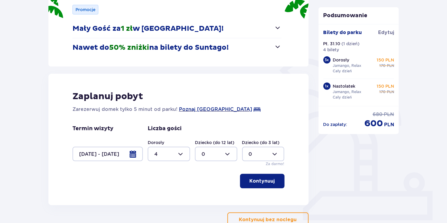
click at [252, 175] on button "Kontynuuj" at bounding box center [262, 181] width 45 height 14
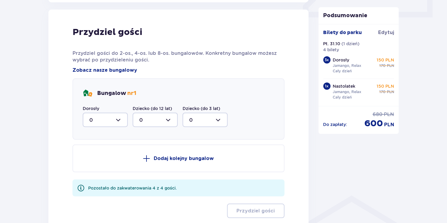
scroll to position [295, 0]
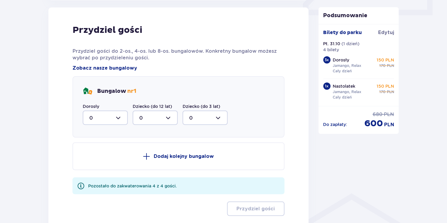
click at [100, 119] on div at bounding box center [105, 117] width 45 height 14
click at [107, 175] on div "4" at bounding box center [105, 176] width 32 height 7
type input "4"
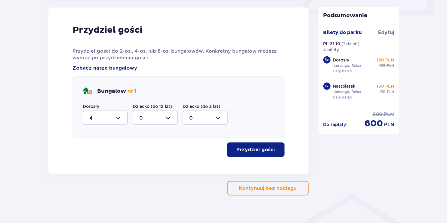
click at [250, 150] on p "Przydziel gości" at bounding box center [256, 149] width 38 height 7
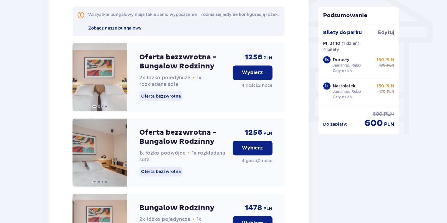
scroll to position [452, 0]
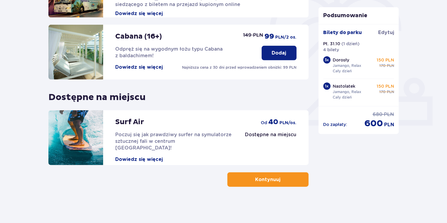
scroll to position [150, 0]
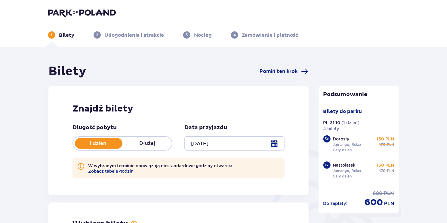
click at [215, 143] on div at bounding box center [234, 143] width 100 height 14
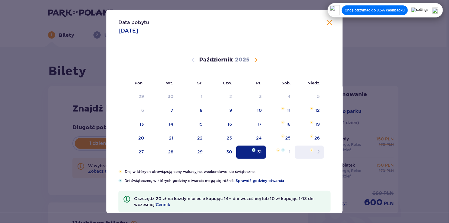
click at [319, 150] on div "2" at bounding box center [318, 152] width 3 height 6
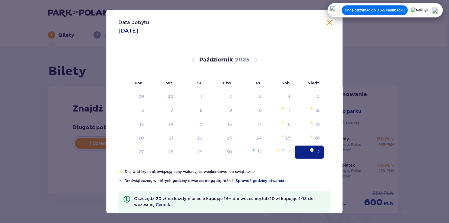
click at [257, 152] on div "Długość pobytu 1 dzień Dłużej Data przyjazdu [DATE] Kontynuuj Przejdź do konfig…" at bounding box center [178, 150] width 212 height 53
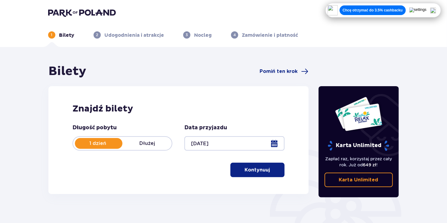
click at [268, 148] on div at bounding box center [234, 143] width 100 height 14
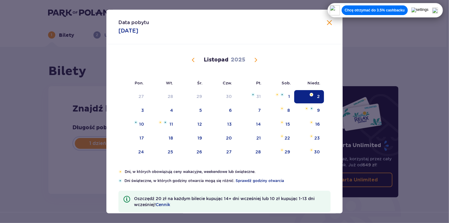
click at [324, 73] on div "[DATE] 29 30 1 2 3 4 5 6 7 8 9 10 11 12 13 14 15 16 17 18 19 20 21 22 23 24 25 …" at bounding box center [224, 159] width 236 height 230
drag, startPoint x: 186, startPoint y: 59, endPoint x: 192, endPoint y: 62, distance: 7.0
click at [191, 61] on div "[DATE] 29 30 1 2 3 4 5 6 7 8 9 10 11 12 13 14 15 16 17 18 19 20 21 22 23 24 25 …" at bounding box center [224, 106] width 236 height 125
click at [193, 62] on span "Poprzedni miesiąc" at bounding box center [193, 59] width 7 height 7
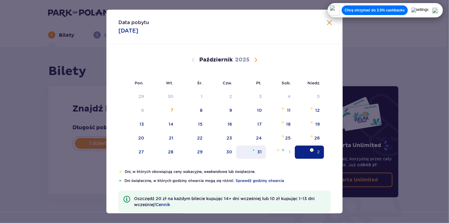
click at [248, 152] on div "31" at bounding box center [251, 151] width 30 height 13
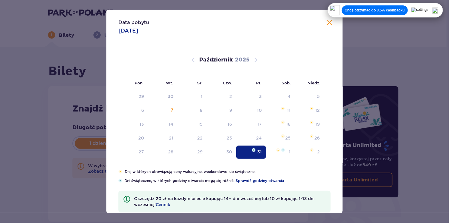
type input "[DATE]"
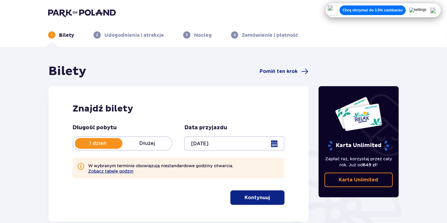
drag, startPoint x: 250, startPoint y: 196, endPoint x: 246, endPoint y: 195, distance: 3.4
click at [250, 196] on p "Kontynuuj" at bounding box center [257, 197] width 25 height 7
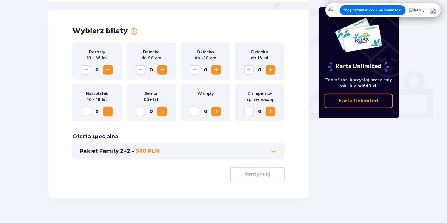
scroll to position [195, 0]
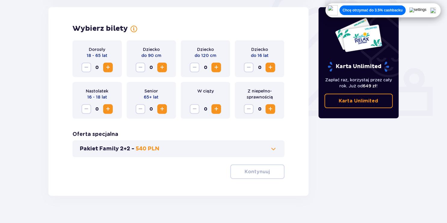
click at [112, 65] on button "Zwiększ" at bounding box center [108, 68] width 10 height 10
click at [108, 71] on button "Zwiększ" at bounding box center [108, 68] width 10 height 10
click at [108, 70] on span "Zwiększ" at bounding box center [107, 67] width 7 height 7
drag, startPoint x: 107, startPoint y: 109, endPoint x: 112, endPoint y: 109, distance: 4.3
click at [107, 108] on span "Zwiększ" at bounding box center [107, 108] width 7 height 7
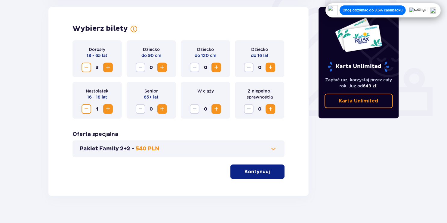
drag, startPoint x: 244, startPoint y: 176, endPoint x: 248, endPoint y: 179, distance: 6.0
click at [248, 179] on div "Wybierz bilety Dorosły 18 - 65 lat 3 Dziecko do 90 cm 0 Dziecko do 120 cm 0 Dzi…" at bounding box center [178, 101] width 260 height 188
click at [248, 176] on button "Kontynuuj" at bounding box center [257, 171] width 54 height 14
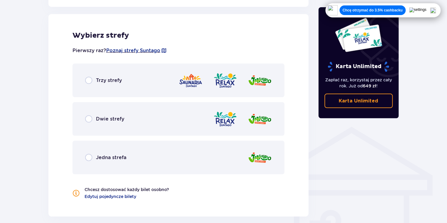
click at [140, 109] on div "Dwie strefy" at bounding box center [178, 119] width 212 height 34
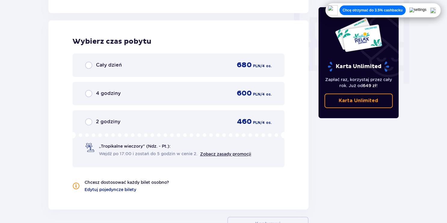
scroll to position [571, 0]
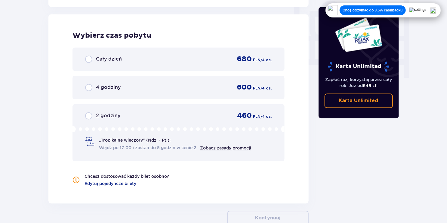
click at [150, 70] on div "Cały dzień 680 PLN / 4 os." at bounding box center [178, 58] width 212 height 23
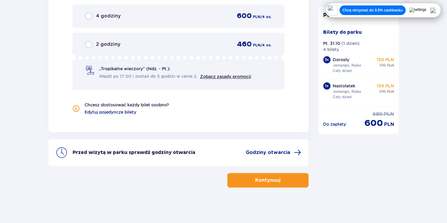
scroll to position [642, 0]
click at [277, 177] on button "Kontynuuj" at bounding box center [267, 180] width 81 height 14
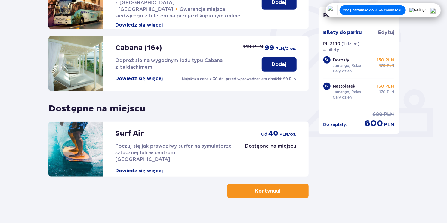
scroll to position [180, 0]
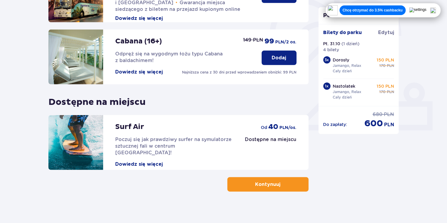
drag, startPoint x: 278, startPoint y: 189, endPoint x: 271, endPoint y: 188, distance: 7.3
click at [278, 189] on button "Kontynuuj" at bounding box center [267, 184] width 81 height 14
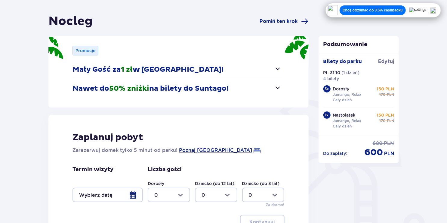
scroll to position [90, 0]
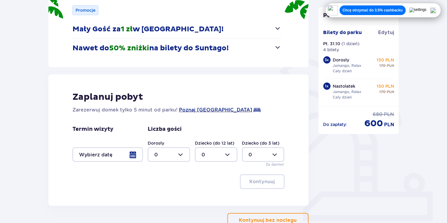
click at [111, 154] on div at bounding box center [107, 154] width 70 height 14
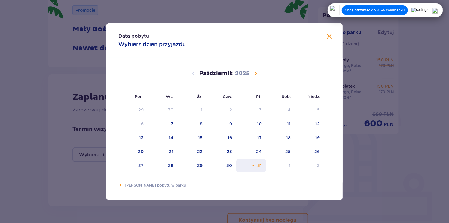
click at [255, 165] on div "Pomarańczowa kropka" at bounding box center [254, 165] width 4 height 4
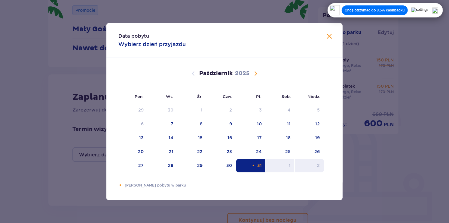
click at [316, 167] on div "2" at bounding box center [309, 165] width 29 height 13
type input "[DATE] - [DATE]"
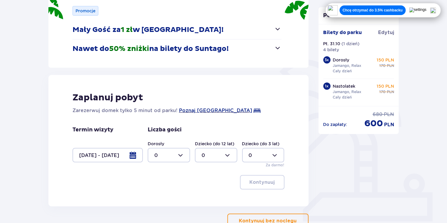
scroll to position [90, 0]
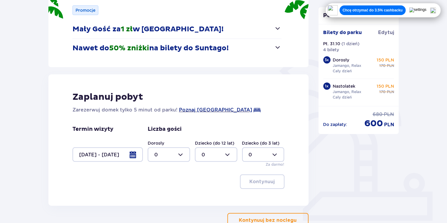
click at [183, 153] on div at bounding box center [169, 154] width 42 height 14
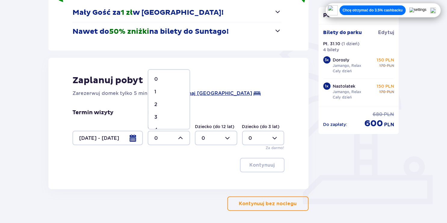
scroll to position [120, 0]
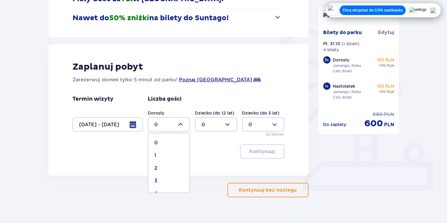
click at [162, 190] on div "4" at bounding box center [168, 193] width 29 height 7
type input "4"
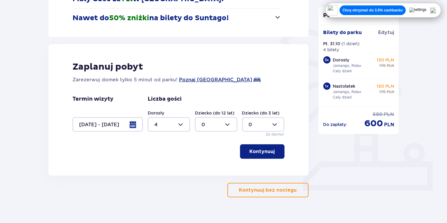
click at [250, 151] on p "Kontynuuj" at bounding box center [262, 151] width 25 height 7
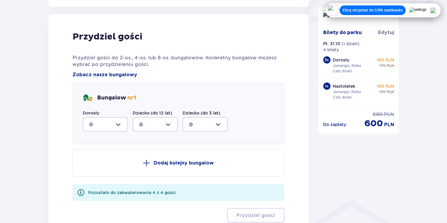
scroll to position [295, 0]
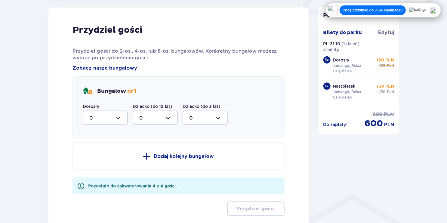
click at [122, 115] on div at bounding box center [105, 117] width 45 height 14
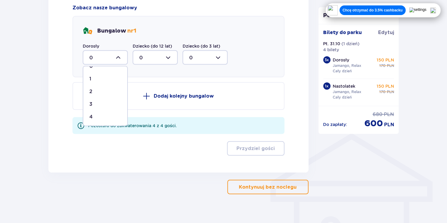
scroll to position [10, 0]
click at [98, 111] on span "4" at bounding box center [105, 116] width 44 height 13
type input "4"
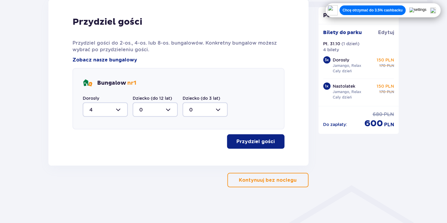
click at [238, 136] on button "Przydziel gości" at bounding box center [255, 141] width 57 height 14
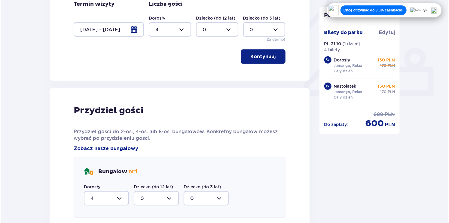
scroll to position [212, 0]
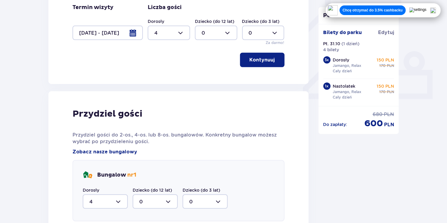
click at [137, 32] on div at bounding box center [107, 33] width 70 height 14
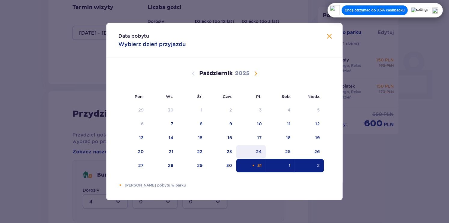
click at [260, 153] on div "24" at bounding box center [259, 151] width 6 height 6
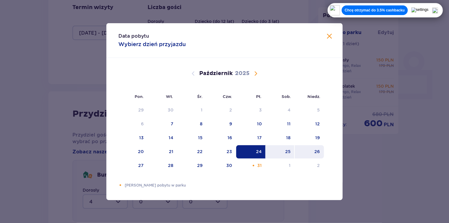
click at [313, 153] on div "26" at bounding box center [309, 151] width 29 height 13
type input "[DATE] - [DATE]"
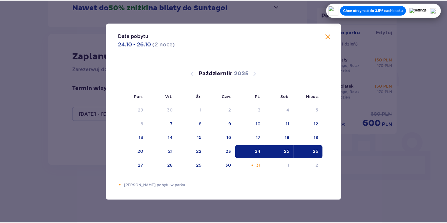
scroll to position [131, 0]
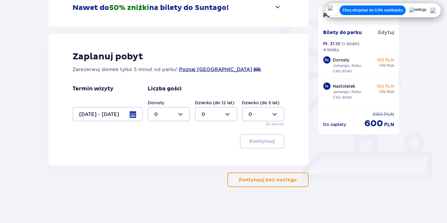
click at [179, 113] on div at bounding box center [169, 114] width 42 height 14
click at [160, 180] on div "4" at bounding box center [168, 183] width 29 height 7
type input "4"
click at [264, 138] on p "Kontynuuj" at bounding box center [262, 141] width 25 height 7
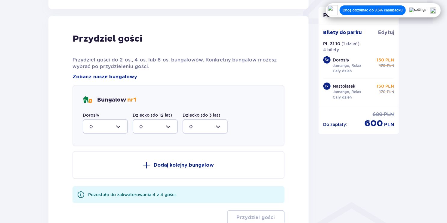
scroll to position [295, 0]
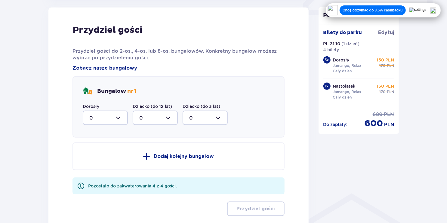
click at [123, 121] on div at bounding box center [105, 117] width 45 height 14
click at [111, 174] on div "4" at bounding box center [105, 176] width 32 height 7
type input "4"
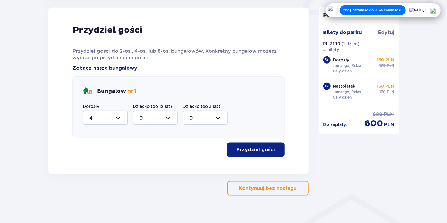
click at [251, 149] on p "Przydziel gości" at bounding box center [256, 149] width 38 height 7
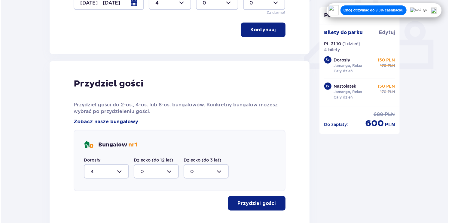
scroll to position [182, 0]
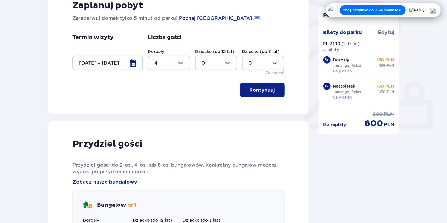
click at [129, 68] on div at bounding box center [107, 63] width 70 height 14
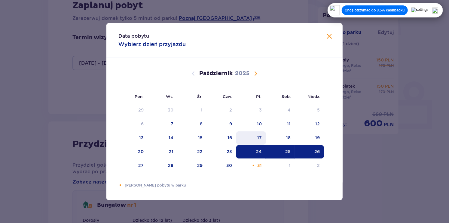
click at [264, 140] on div "17" at bounding box center [251, 137] width 30 height 13
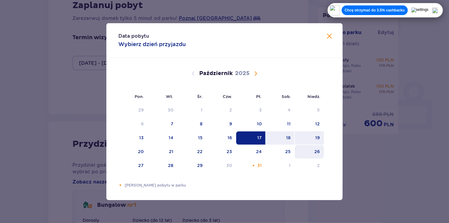
click at [318, 134] on div "19" at bounding box center [317, 137] width 5 height 6
type input "[DATE] - [DATE]"
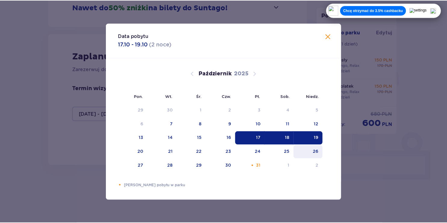
scroll to position [131, 0]
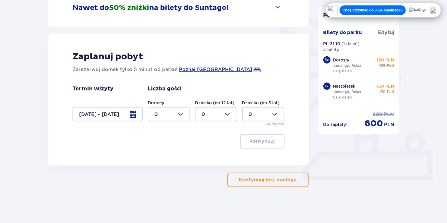
click at [180, 118] on div at bounding box center [169, 114] width 42 height 14
click at [174, 121] on div "Dorosły 0 Dziecko (do 12 lat) 0 Dziecko (do 3 lat) 0 Za darmo!" at bounding box center [216, 113] width 137 height 27
click at [178, 118] on div at bounding box center [169, 114] width 42 height 14
click at [160, 178] on span "4" at bounding box center [168, 183] width 41 height 13
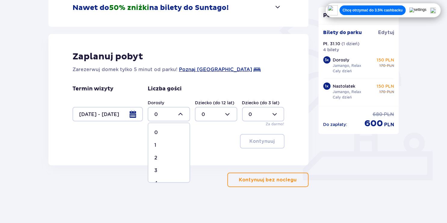
type input "4"
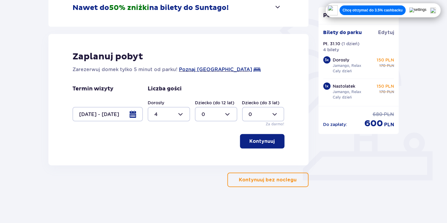
click at [250, 140] on p "Kontynuuj" at bounding box center [262, 141] width 25 height 7
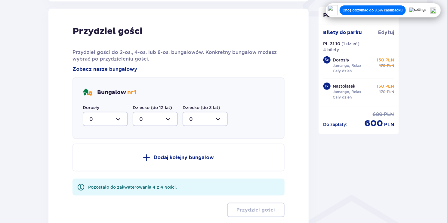
scroll to position [295, 0]
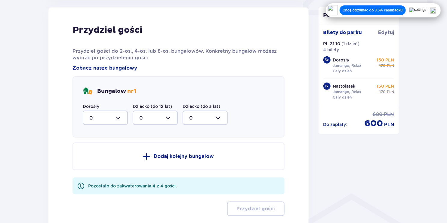
click at [92, 118] on div at bounding box center [105, 117] width 45 height 14
click at [95, 181] on span "4" at bounding box center [105, 186] width 44 height 13
type input "4"
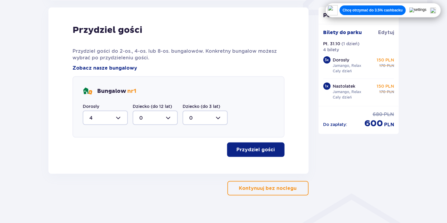
click at [237, 149] on p "Przydziel gości" at bounding box center [256, 149] width 38 height 7
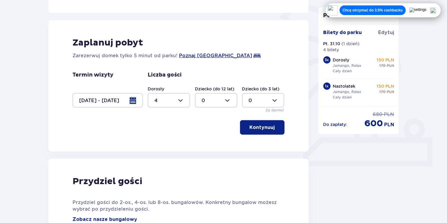
scroll to position [128, 0]
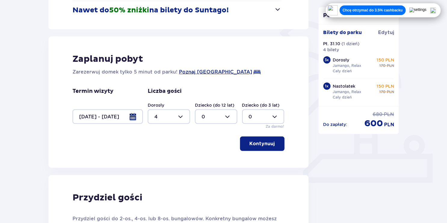
click at [133, 114] on div at bounding box center [107, 116] width 70 height 14
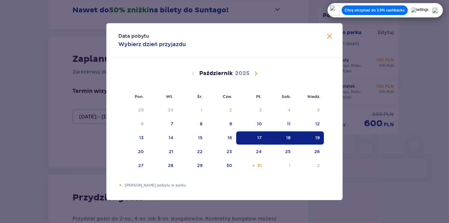
click at [254, 72] on span "Następny miesiąc" at bounding box center [255, 73] width 7 height 7
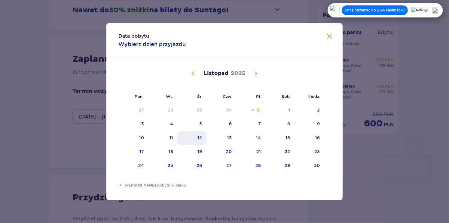
click at [201, 137] on div "12" at bounding box center [200, 137] width 5 height 6
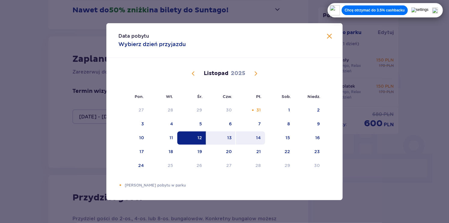
click at [250, 139] on div "14" at bounding box center [250, 137] width 29 height 13
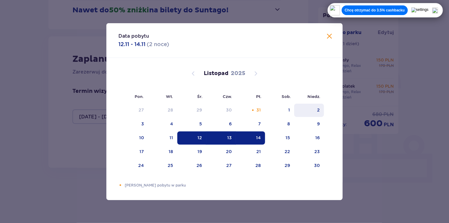
type input "[DATE] - [DATE]"
click at [329, 38] on div "Bilety do [GEOGRAPHIC_DATA]" at bounding box center [358, 34] width 71 height 11
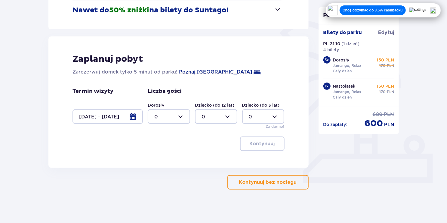
click at [180, 117] on div at bounding box center [169, 116] width 42 height 14
click at [157, 184] on span "0 1 2 3 4 5 6 7 8 9 10 11 12 13 14 15 16 17 18" at bounding box center [169, 155] width 42 height 60
click at [158, 182] on div "4" at bounding box center [168, 185] width 29 height 7
type input "4"
click at [244, 146] on div "Zaplanuj pobyt Zarezerwuj domek tylko 5 minut od parku! [GEOGRAPHIC_DATA] Termi…" at bounding box center [178, 101] width 260 height 131
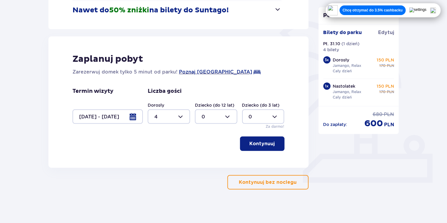
drag, startPoint x: 255, startPoint y: 142, endPoint x: 218, endPoint y: 150, distance: 37.7
click at [255, 142] on p "Kontynuuj" at bounding box center [262, 143] width 25 height 7
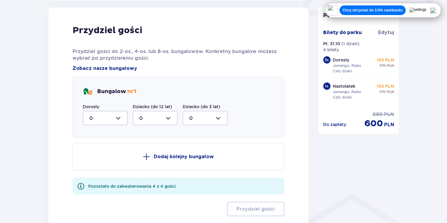
scroll to position [295, 0]
click at [120, 110] on div at bounding box center [105, 117] width 45 height 14
click at [95, 180] on span "4" at bounding box center [105, 176] width 44 height 13
type input "4"
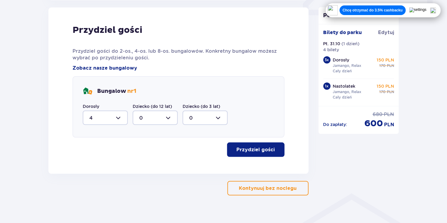
click at [256, 155] on button "Przydziel gości" at bounding box center [255, 149] width 57 height 14
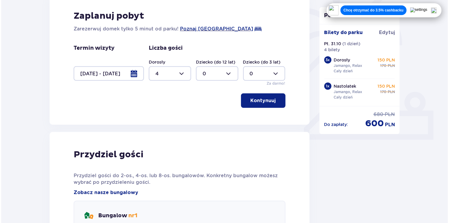
scroll to position [137, 0]
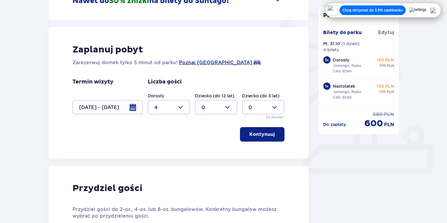
click at [127, 111] on div at bounding box center [107, 107] width 70 height 14
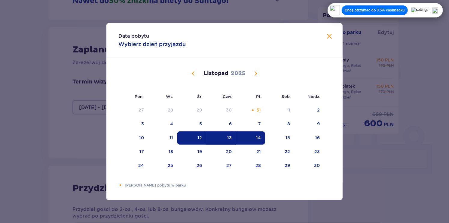
click at [195, 72] on span "Poprzedni miesiąc" at bounding box center [193, 73] width 7 height 7
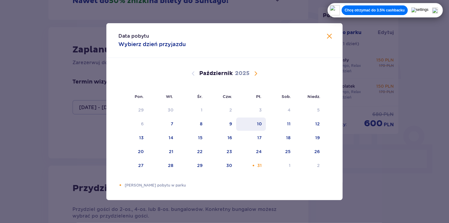
click at [251, 129] on div "10" at bounding box center [251, 123] width 30 height 13
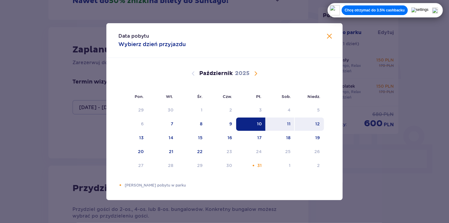
drag, startPoint x: 309, startPoint y: 121, endPoint x: 315, endPoint y: 118, distance: 5.8
click at [313, 119] on div "12" at bounding box center [309, 123] width 29 height 13
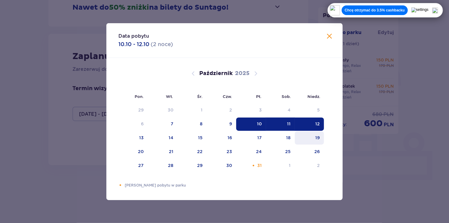
type input "[DATE] - [DATE]"
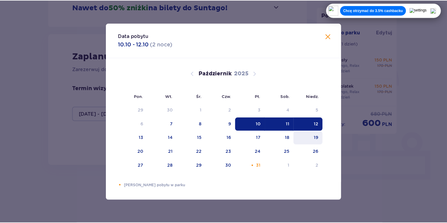
scroll to position [131, 0]
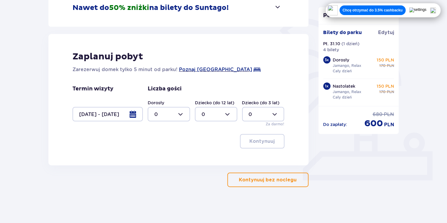
click at [178, 114] on div at bounding box center [169, 114] width 42 height 14
click at [177, 178] on span "4" at bounding box center [168, 183] width 41 height 13
type input "4"
click at [253, 142] on p "Kontynuuj" at bounding box center [262, 141] width 25 height 7
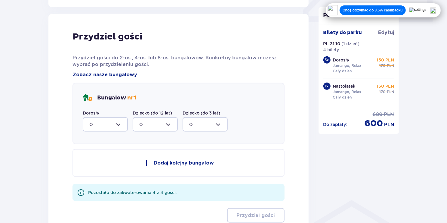
scroll to position [295, 0]
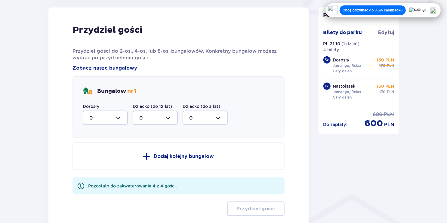
drag, startPoint x: 108, startPoint y: 114, endPoint x: 120, endPoint y: 118, distance: 12.2
click at [110, 114] on div at bounding box center [105, 117] width 45 height 14
click at [112, 182] on span "4" at bounding box center [105, 186] width 44 height 13
type input "4"
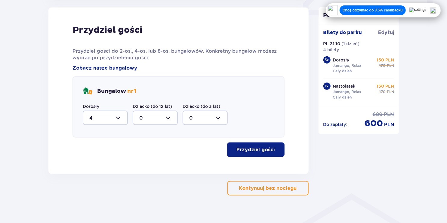
click at [241, 147] on p "Przydziel gości" at bounding box center [256, 149] width 38 height 7
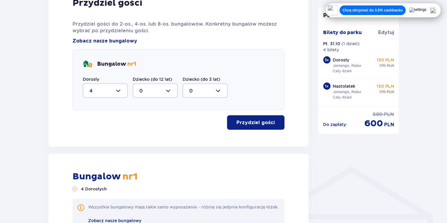
scroll to position [321, 0]
